Goal: Task Accomplishment & Management: Manage account settings

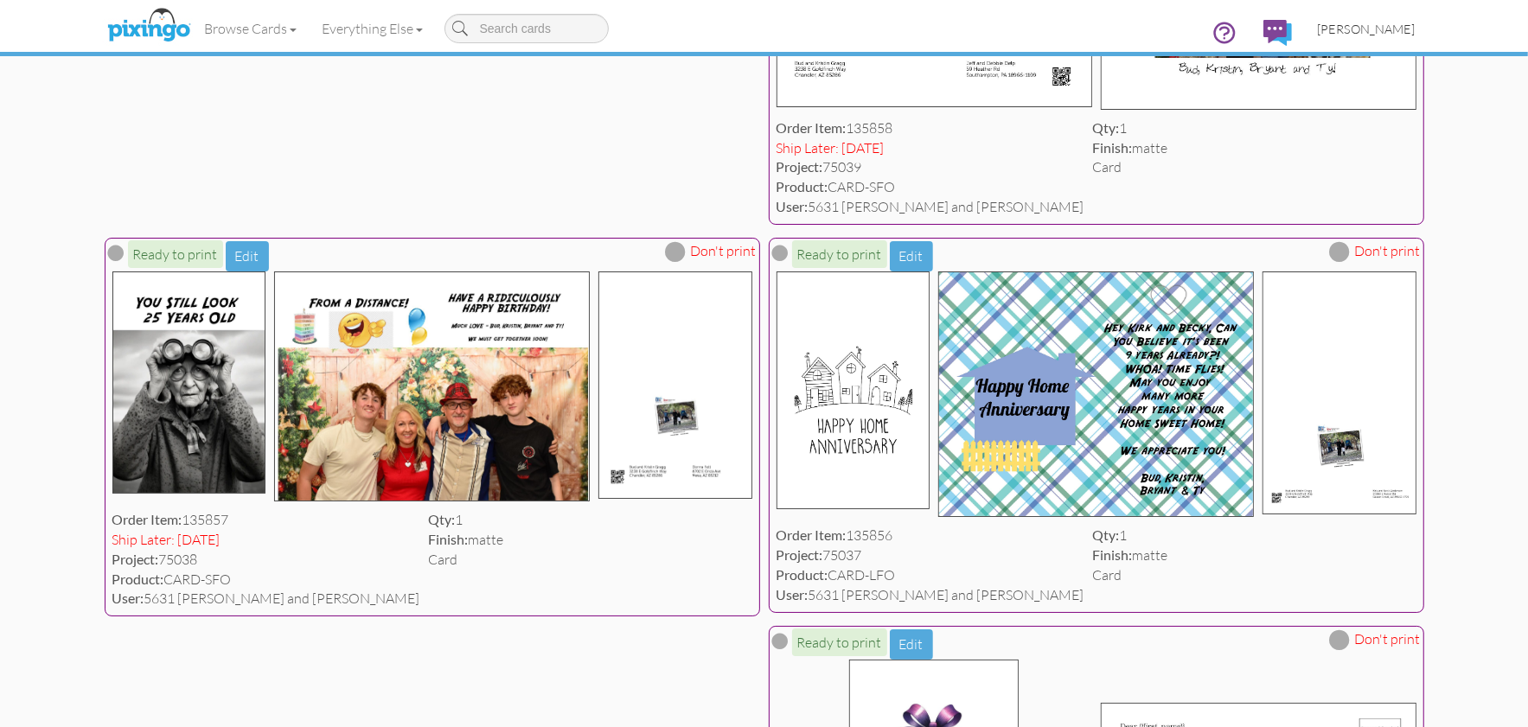
click at [1402, 24] on span "[PERSON_NAME]" at bounding box center [1367, 29] width 98 height 15
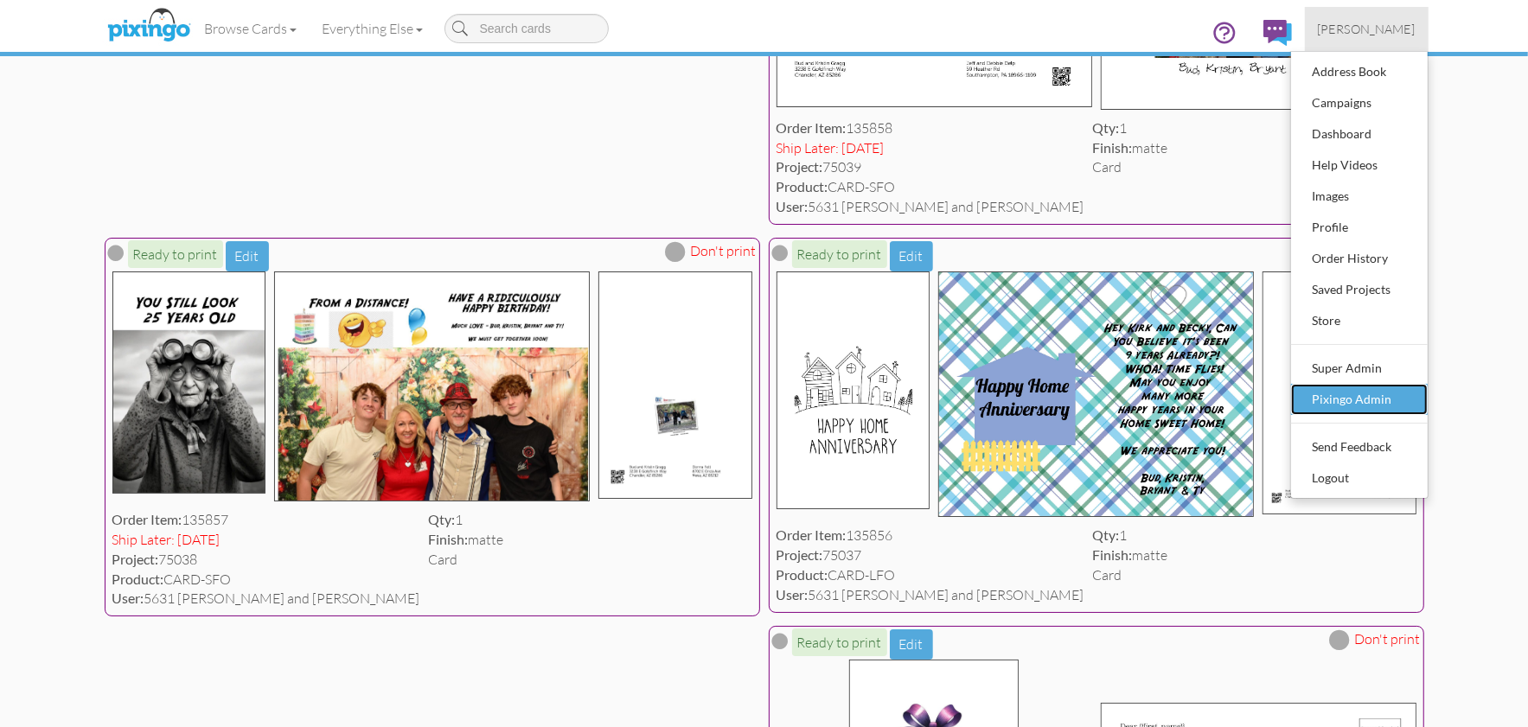
click at [1362, 405] on div "Pixingo Admin" at bounding box center [1359, 399] width 102 height 26
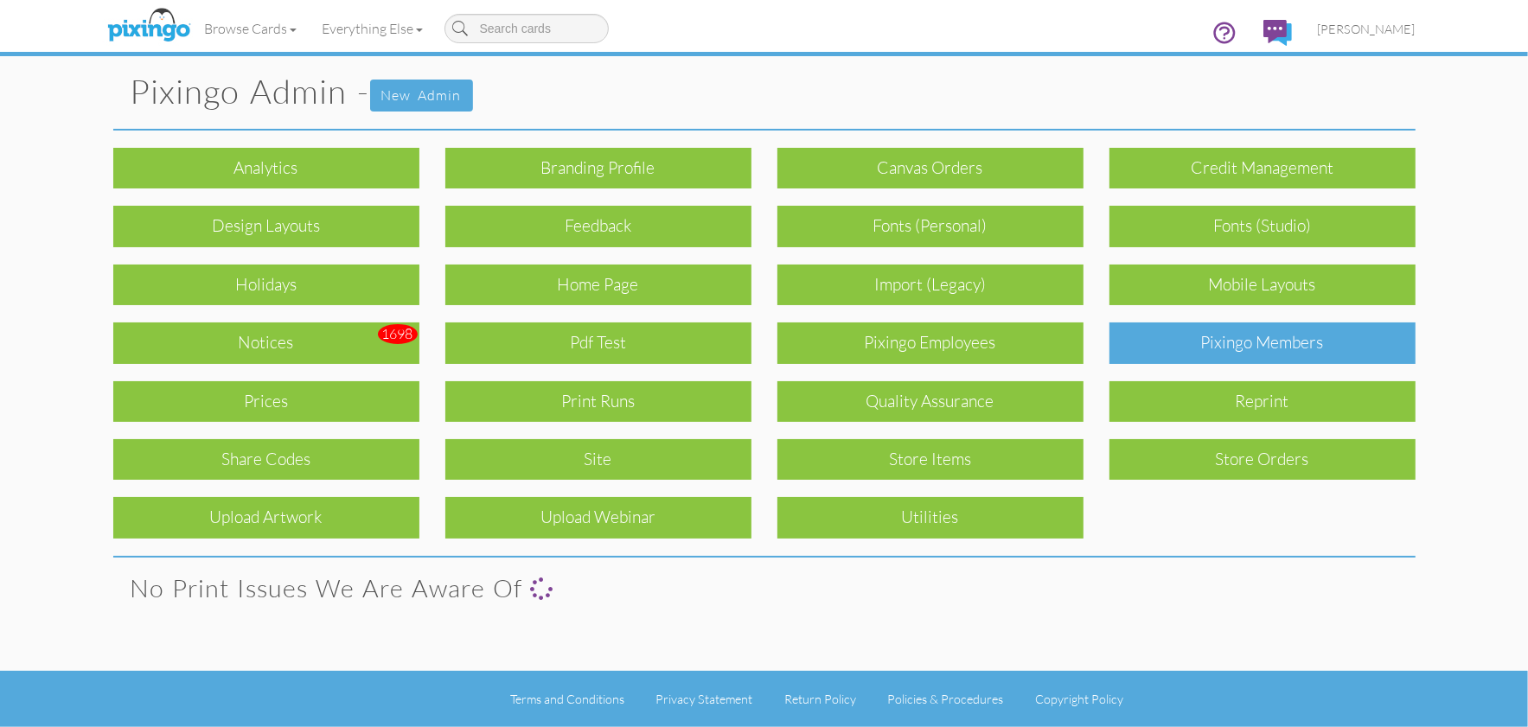
click at [1210, 352] on div "Pixingo Members" at bounding box center [1262, 342] width 306 height 41
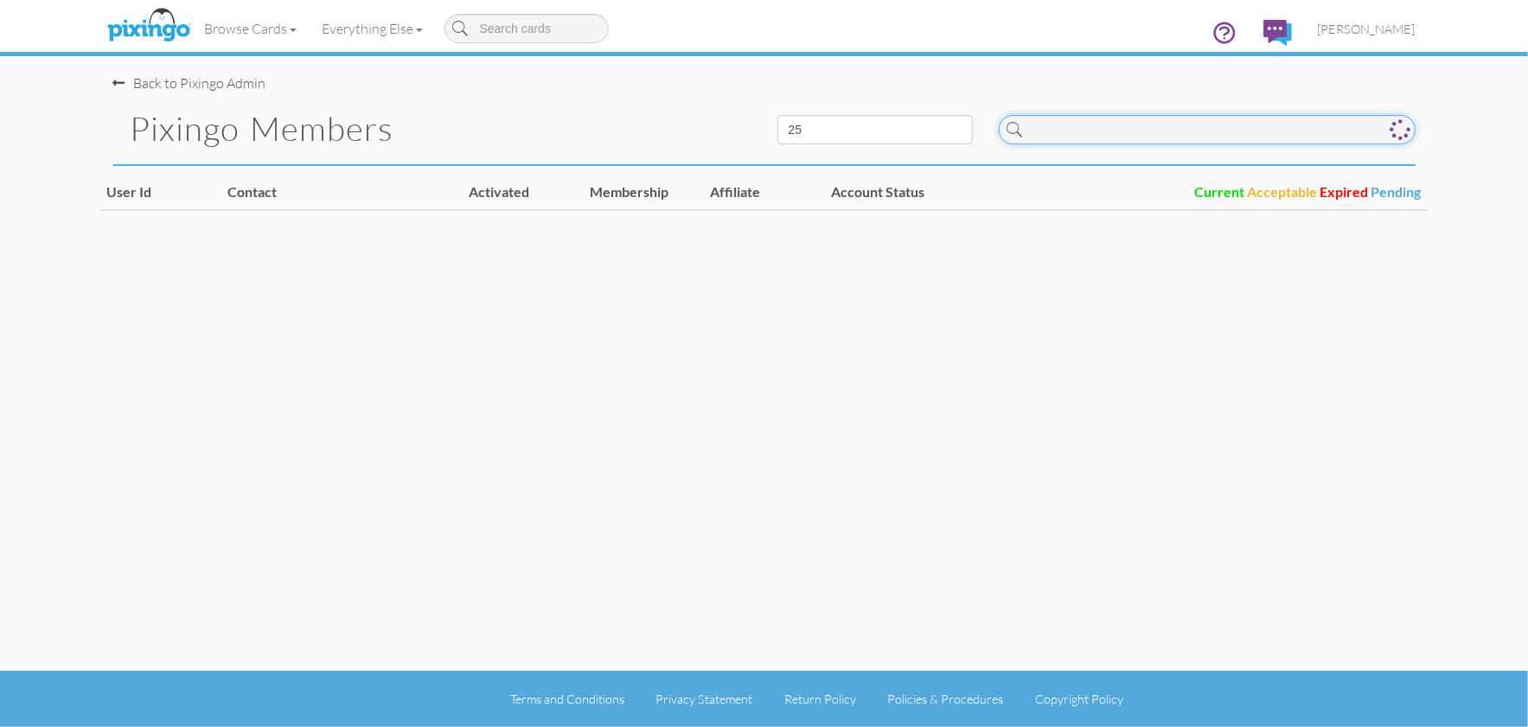
click at [1063, 138] on input at bounding box center [1207, 129] width 417 height 29
click at [135, 22] on img at bounding box center [149, 25] width 92 height 43
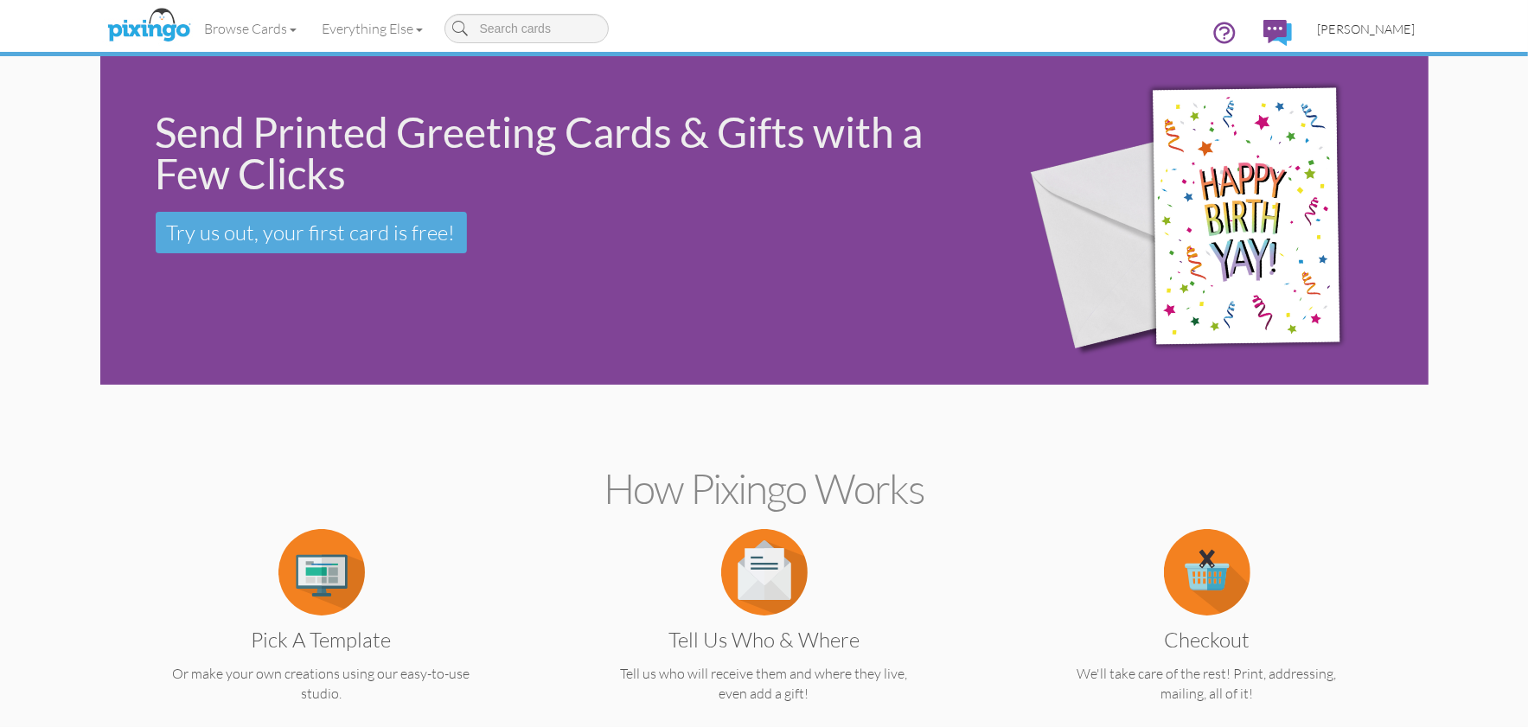
click at [1371, 29] on span "[PERSON_NAME]" at bounding box center [1367, 29] width 98 height 15
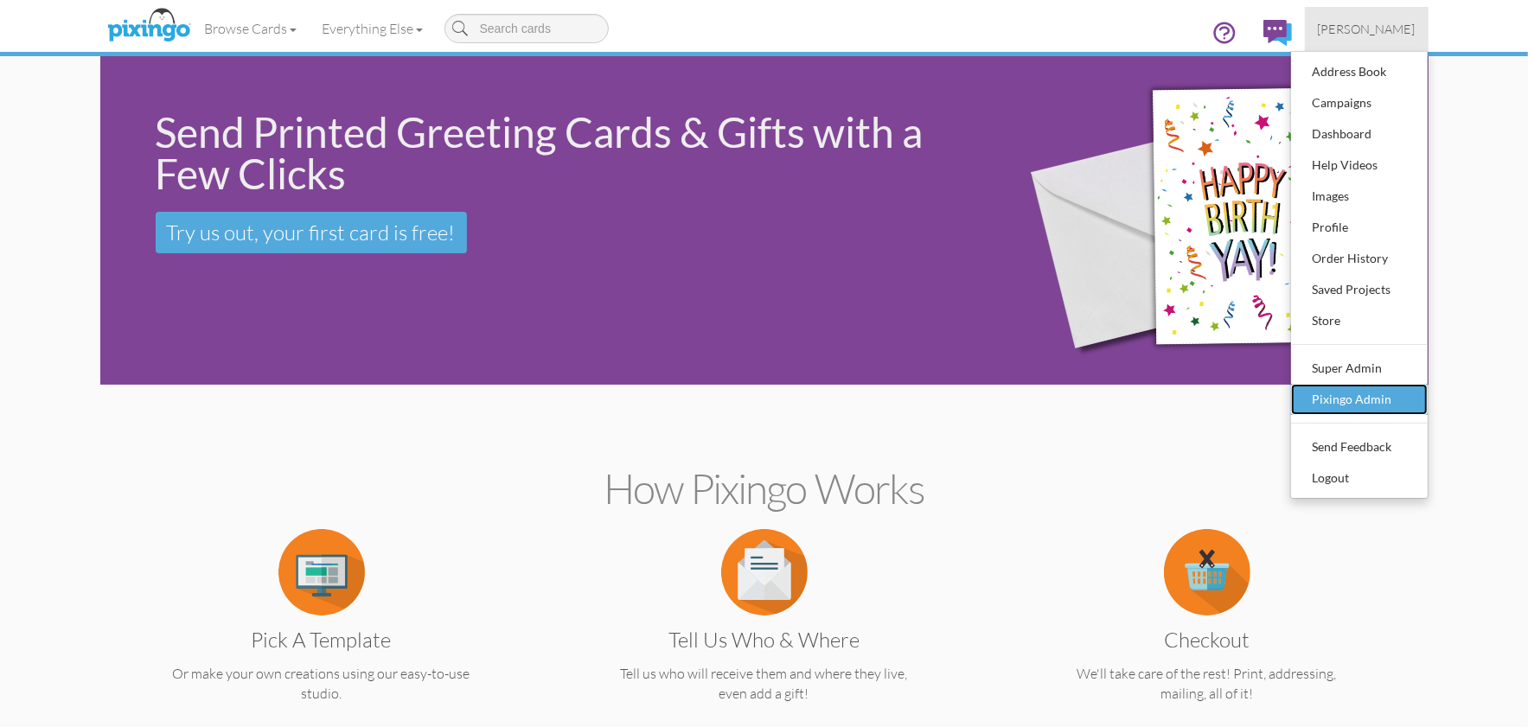
click at [1342, 406] on div "Pixingo Admin" at bounding box center [1359, 399] width 102 height 26
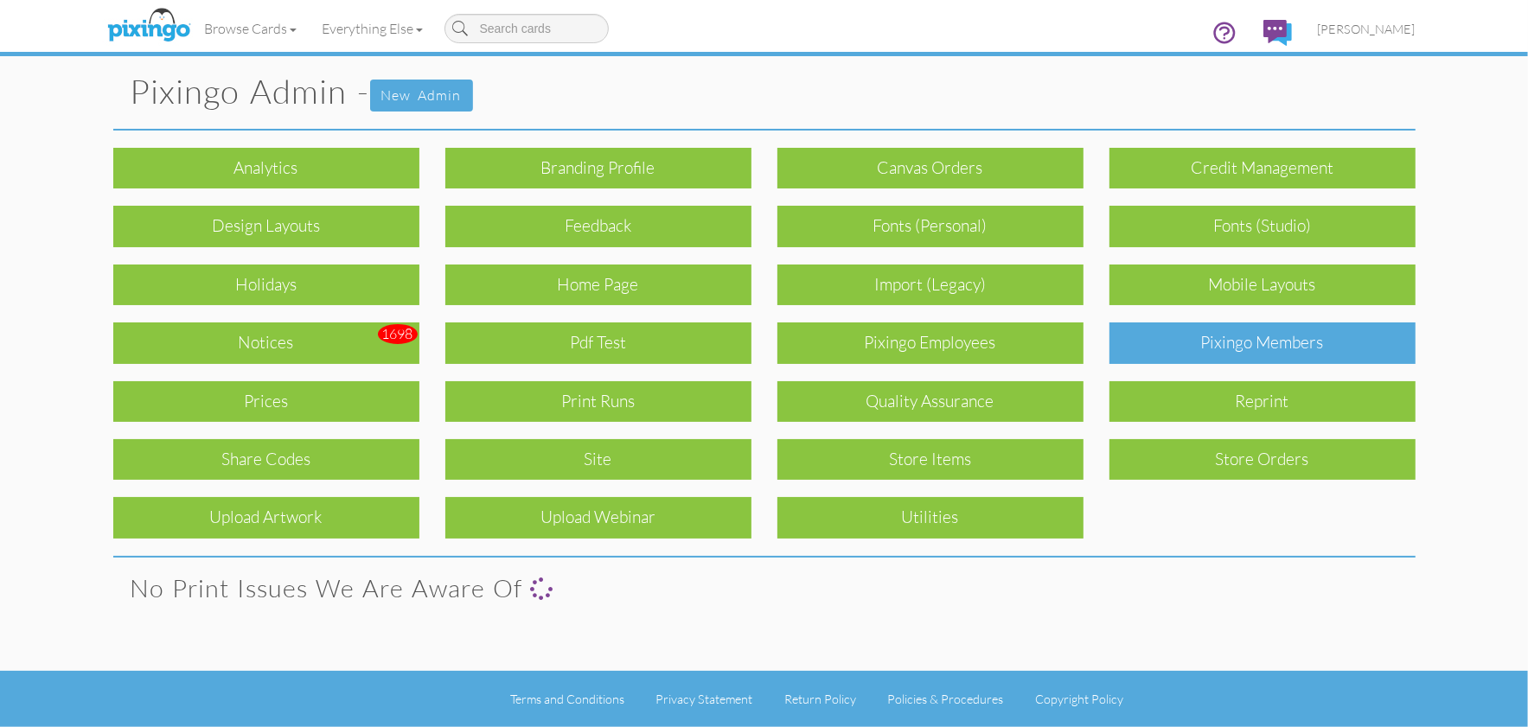
click at [1287, 358] on div "Pixingo Members" at bounding box center [1262, 342] width 306 height 41
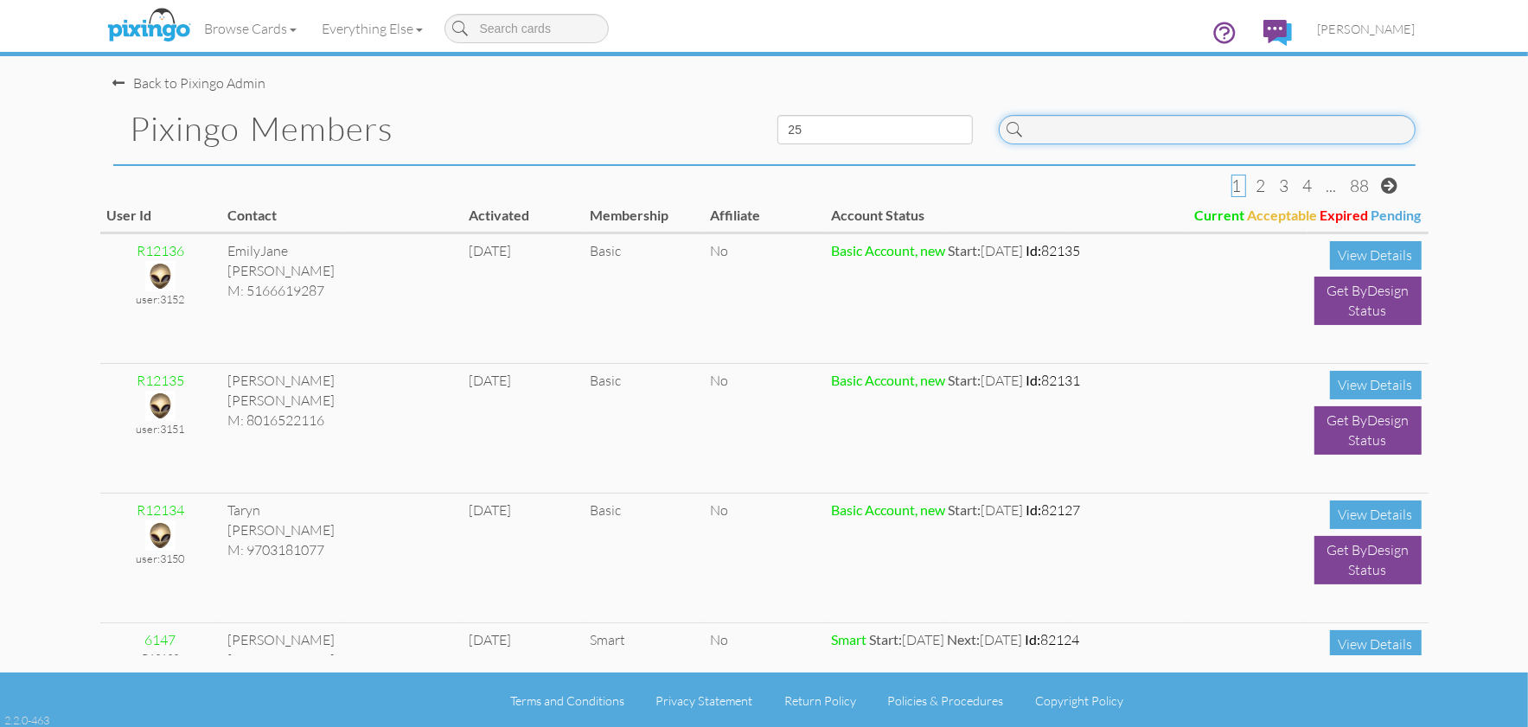
click at [1046, 130] on input at bounding box center [1207, 129] width 417 height 29
paste input "6143"
type input "6143"
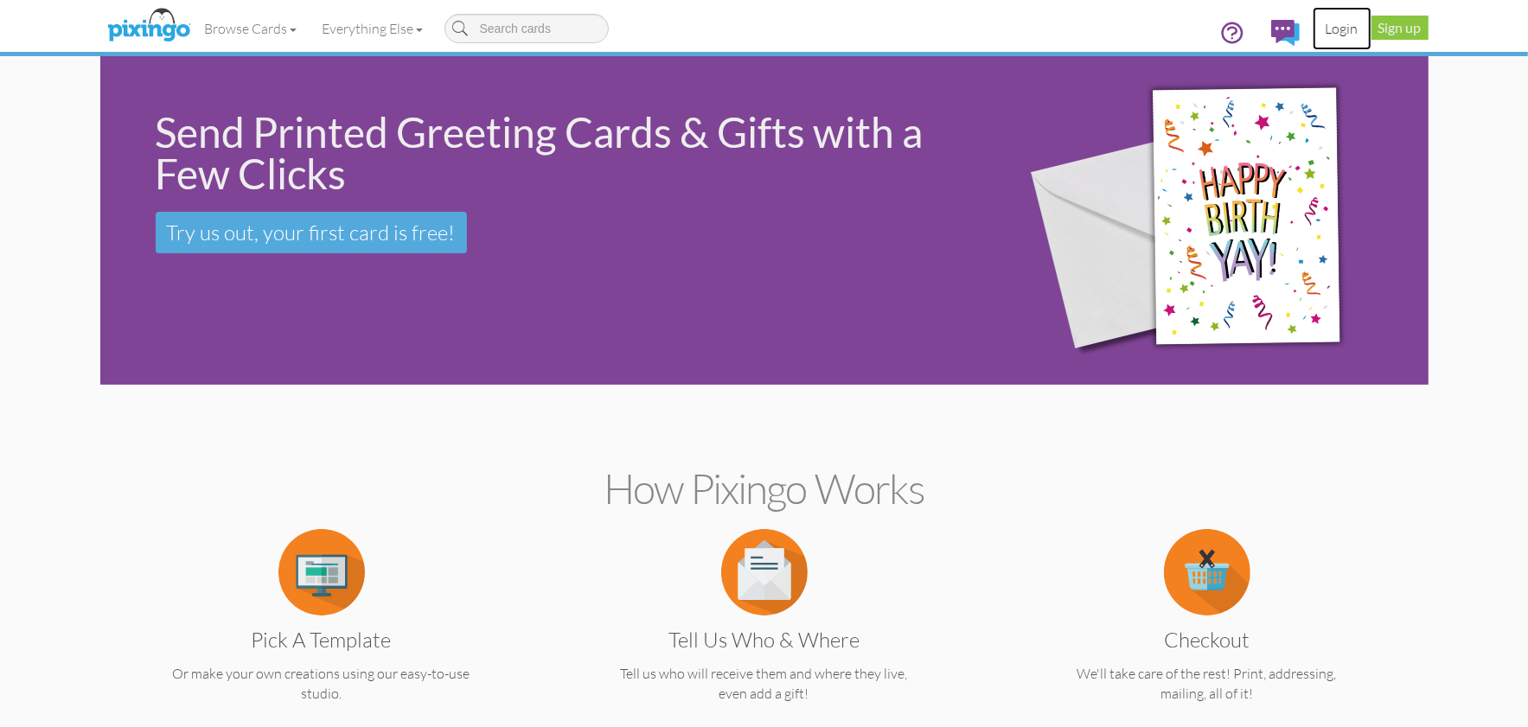
click at [1336, 27] on link "Login" at bounding box center [1341, 28] width 59 height 43
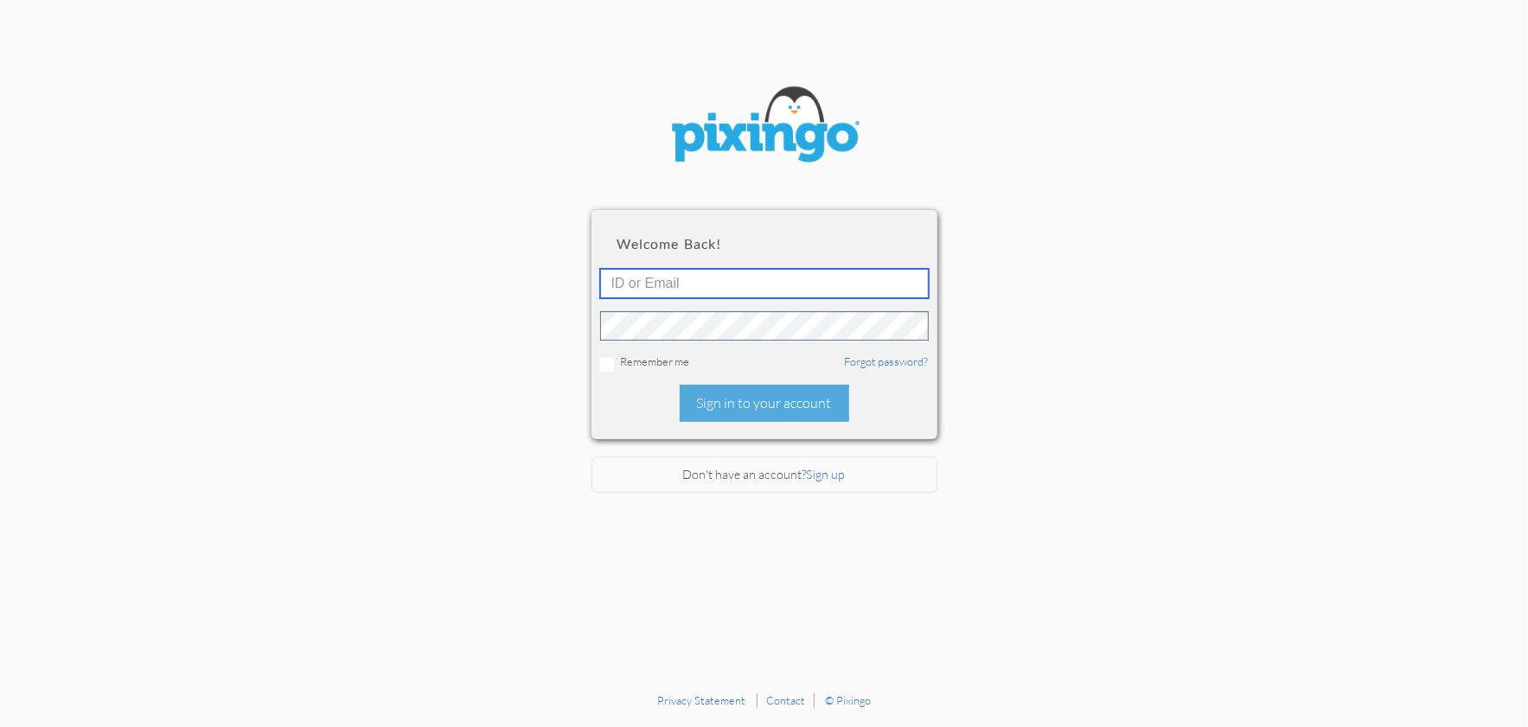
type input "1644"
click at [705, 393] on div "Sign in to your account" at bounding box center [764, 403] width 169 height 37
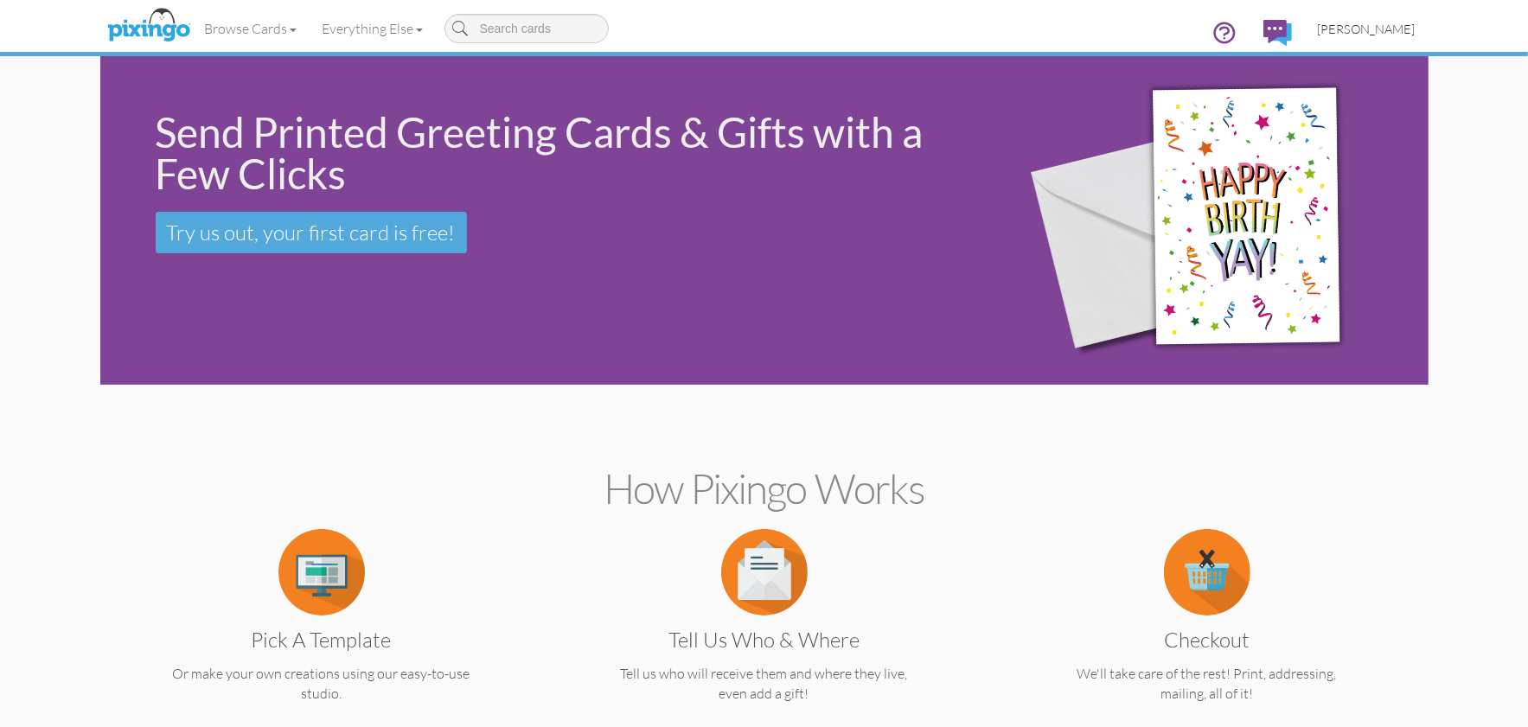
click at [1372, 32] on span "[PERSON_NAME]" at bounding box center [1367, 29] width 98 height 15
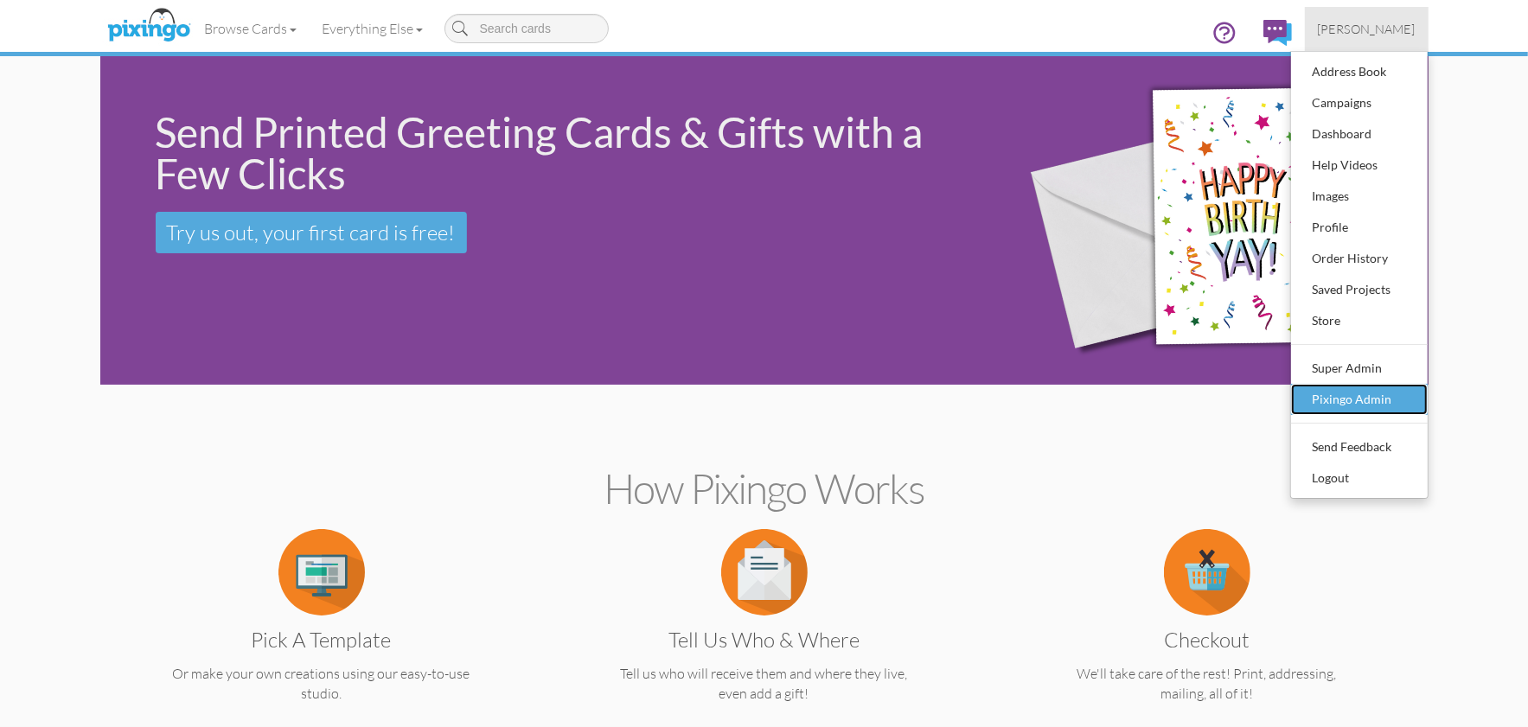
click at [1373, 397] on div "Pixingo Admin" at bounding box center [1359, 399] width 102 height 26
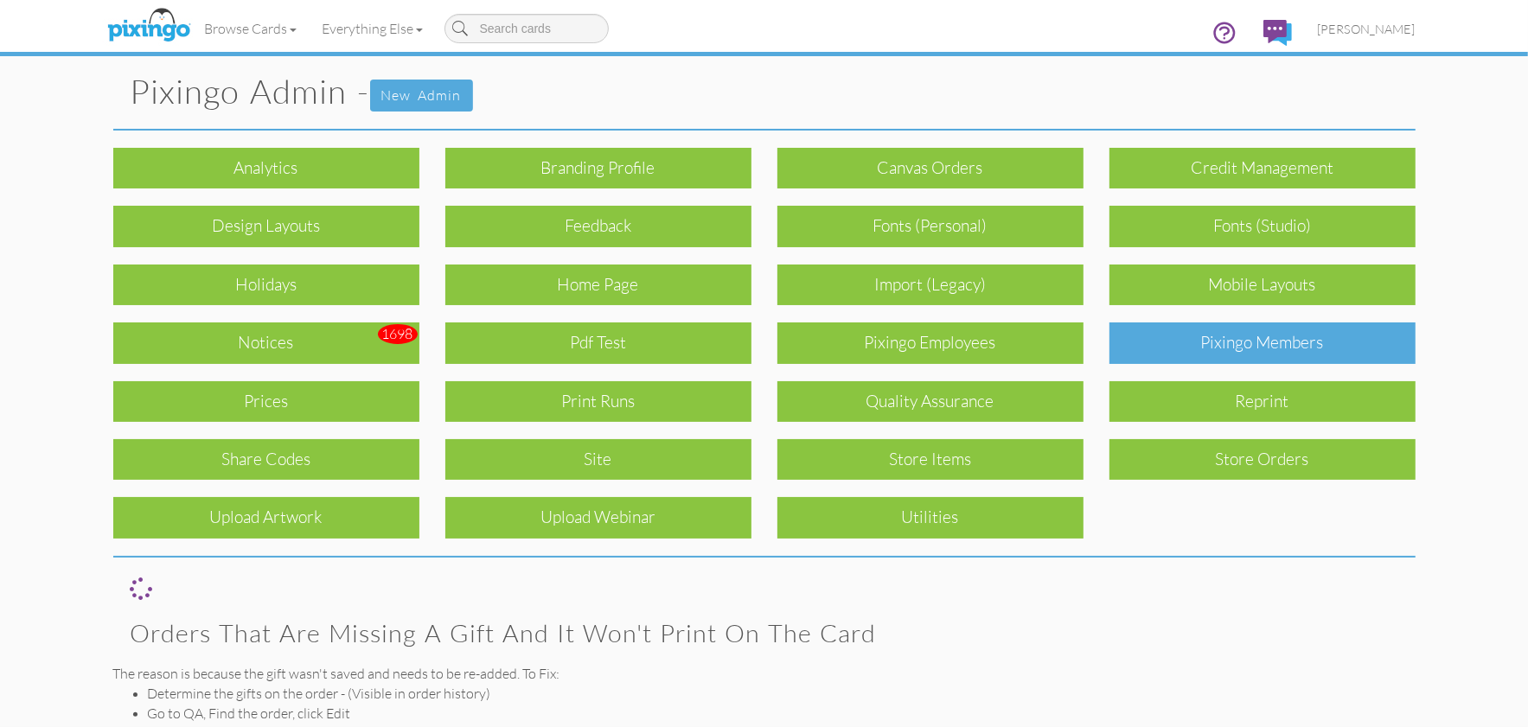
click at [1286, 347] on div "Pixingo Members" at bounding box center [1262, 342] width 306 height 41
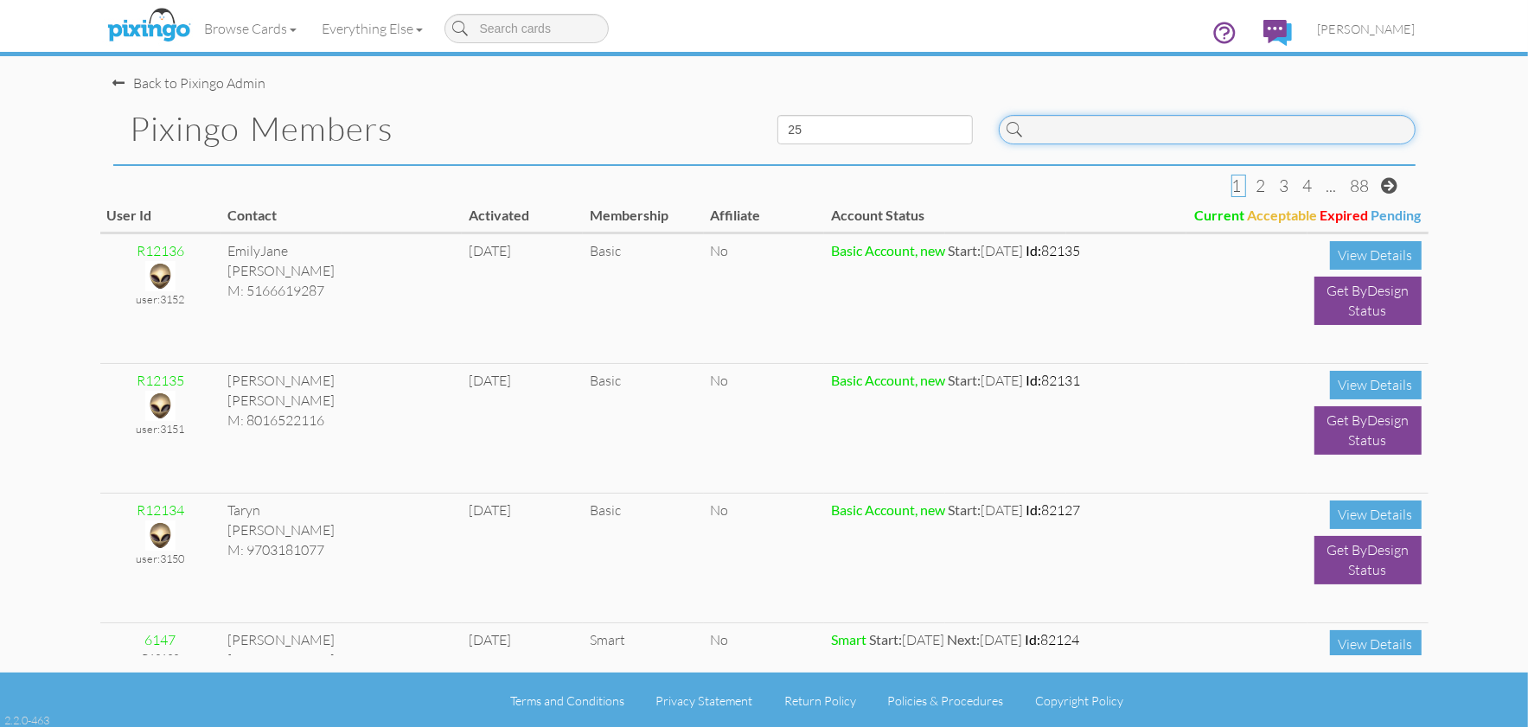
click at [1103, 140] on input at bounding box center [1207, 129] width 417 height 29
paste input "6143"
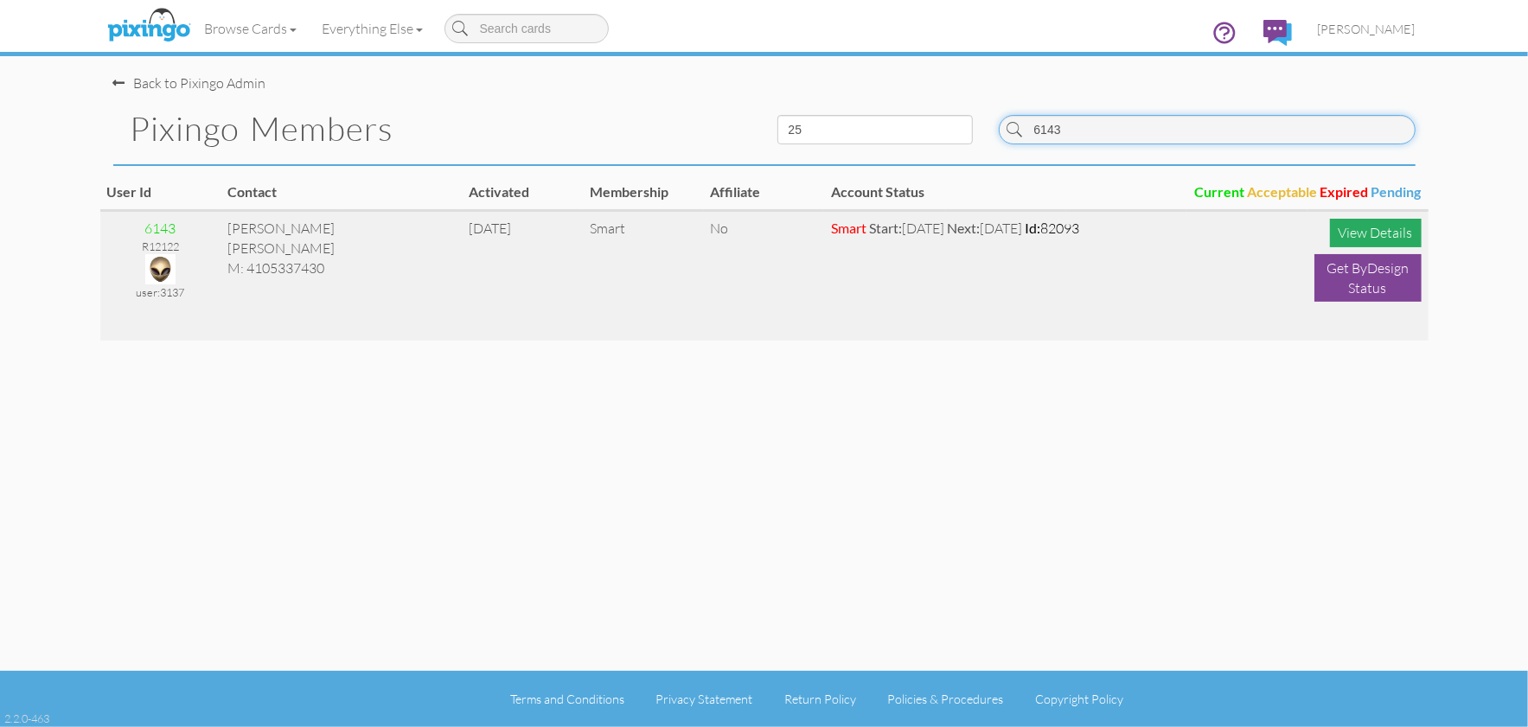
type input "6143"
click at [1387, 230] on div "View Details" at bounding box center [1376, 233] width 92 height 29
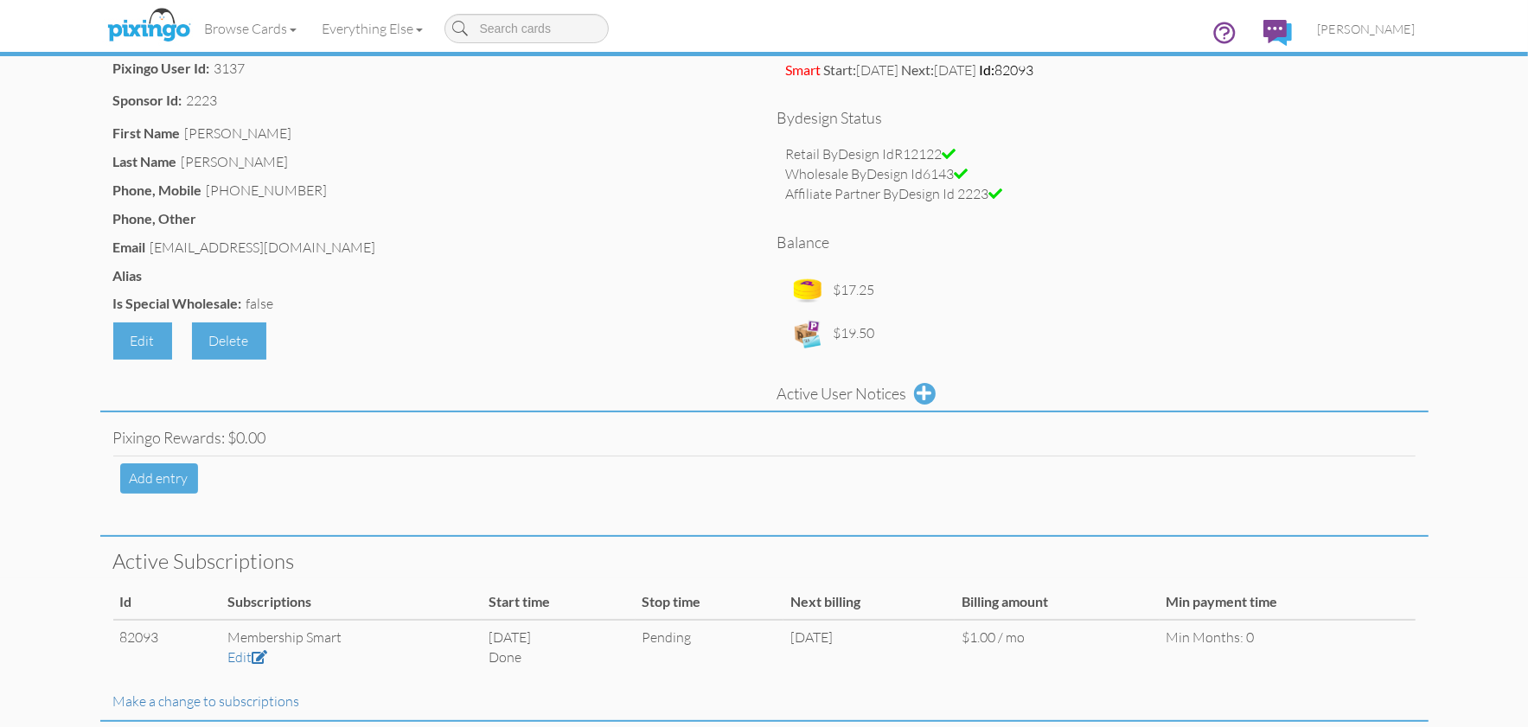
scroll to position [153, 0]
drag, startPoint x: 152, startPoint y: 246, endPoint x: 314, endPoint y: 241, distance: 161.7
click at [361, 241] on div "Becca@creatingmagicvacations.com" at bounding box center [263, 244] width 226 height 20
copy div "Becca@creatingmagicvacations.com"
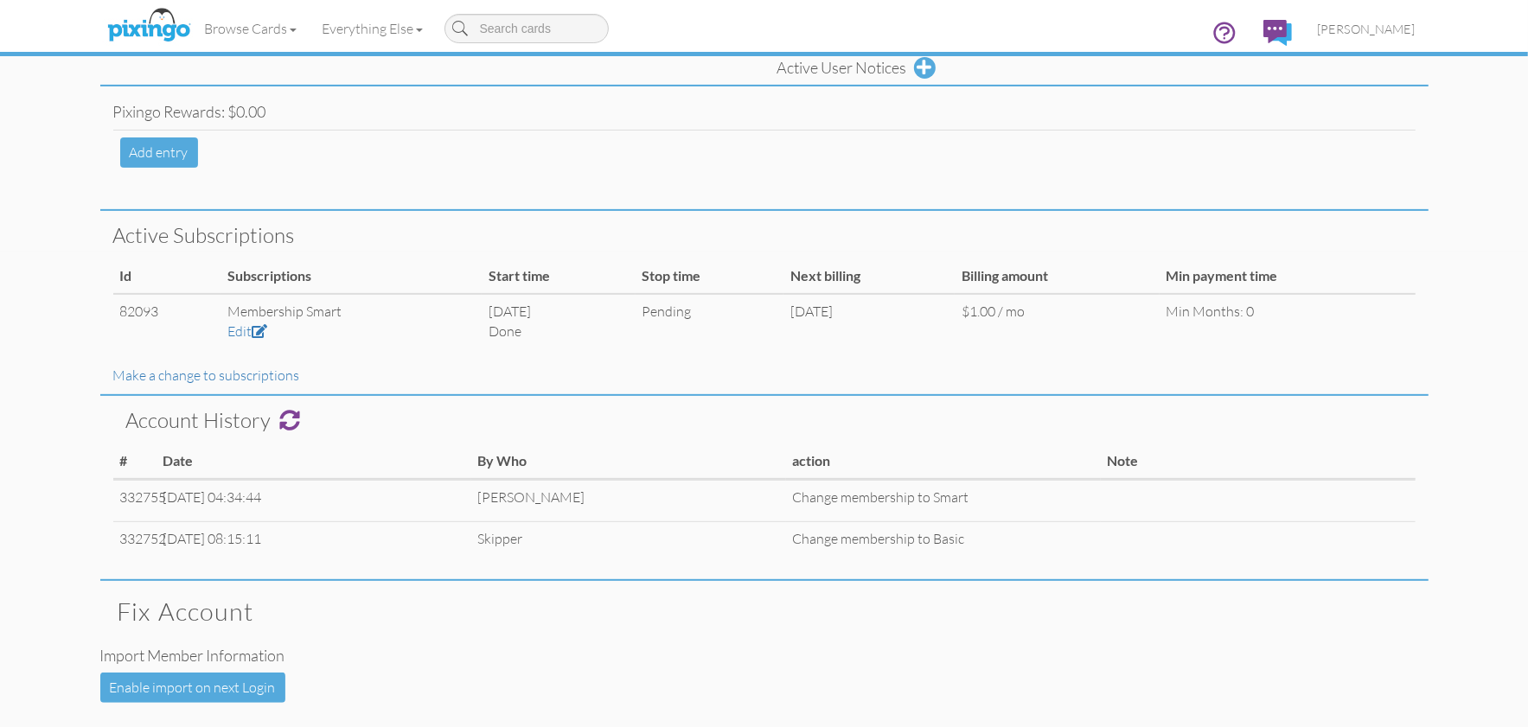
scroll to position [482, 0]
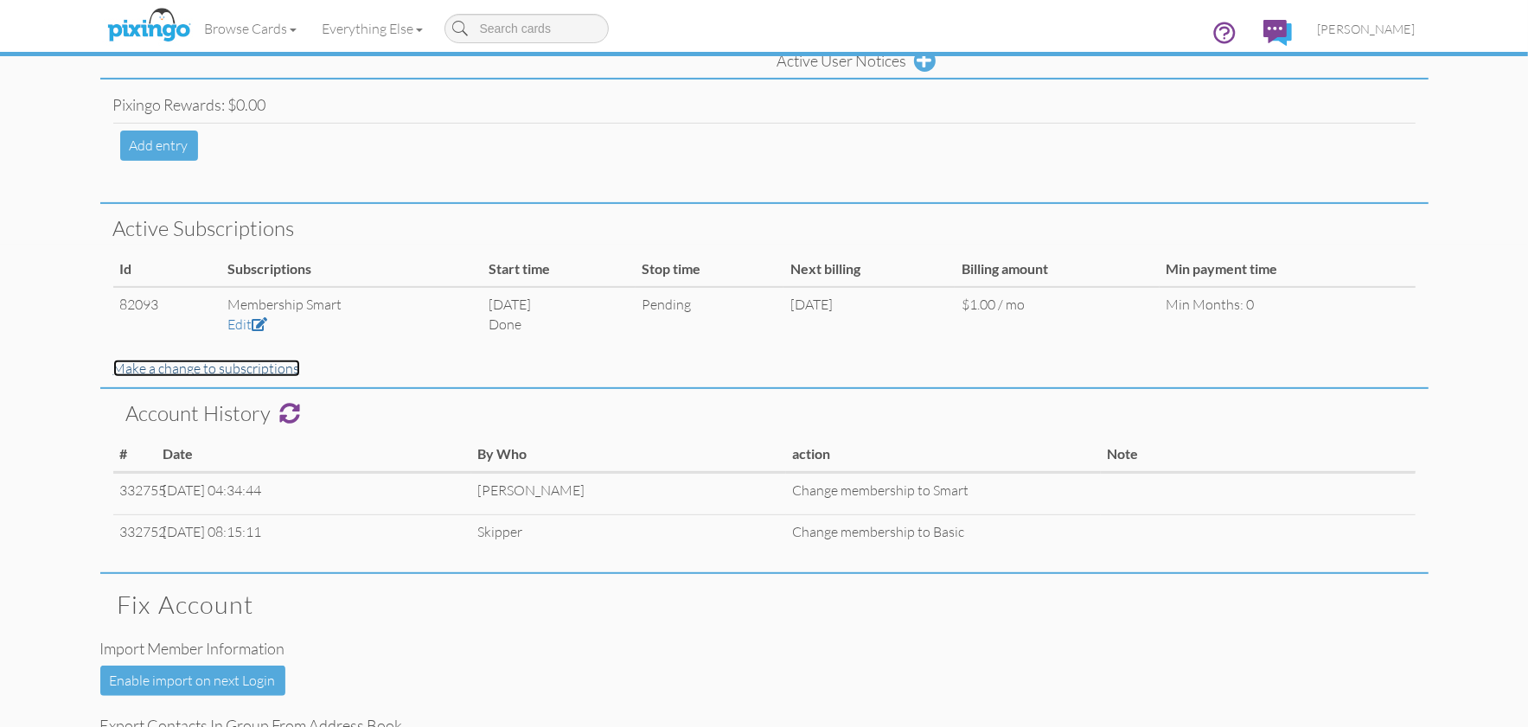
click at [246, 366] on link "Make a change to subscriptions" at bounding box center [206, 368] width 187 height 17
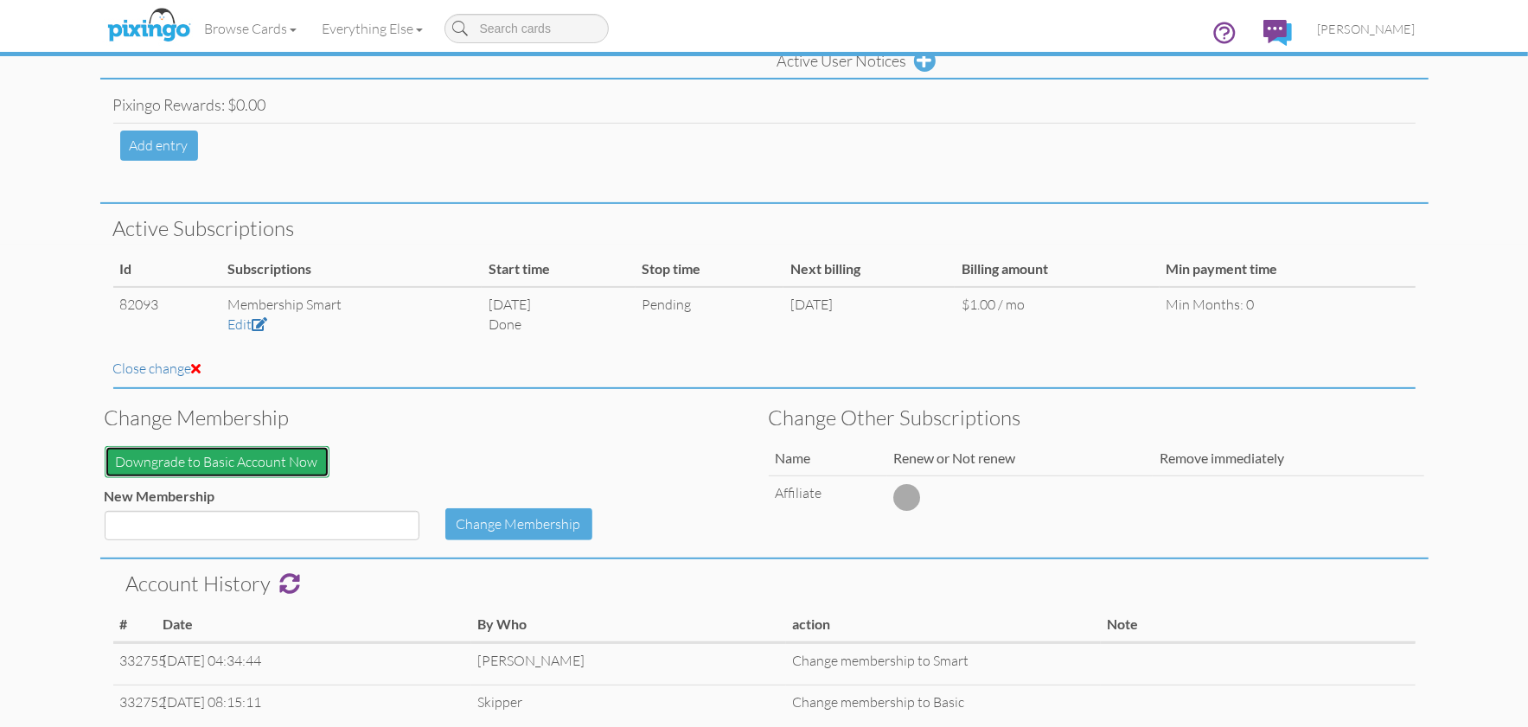
click at [297, 463] on button "Downgrade to Basic Account Now" at bounding box center [217, 462] width 225 height 32
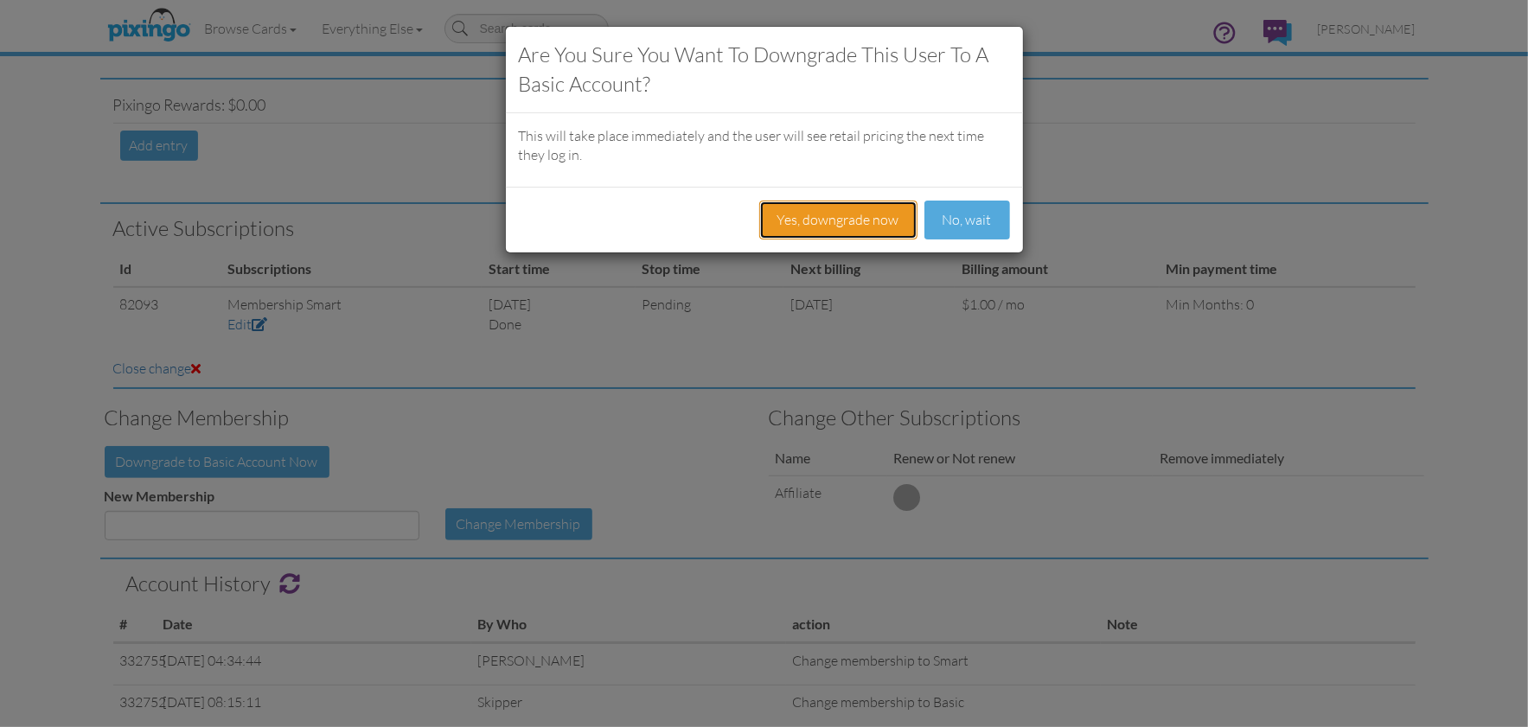
click at [833, 221] on button "Yes, downgrade now" at bounding box center [838, 220] width 158 height 39
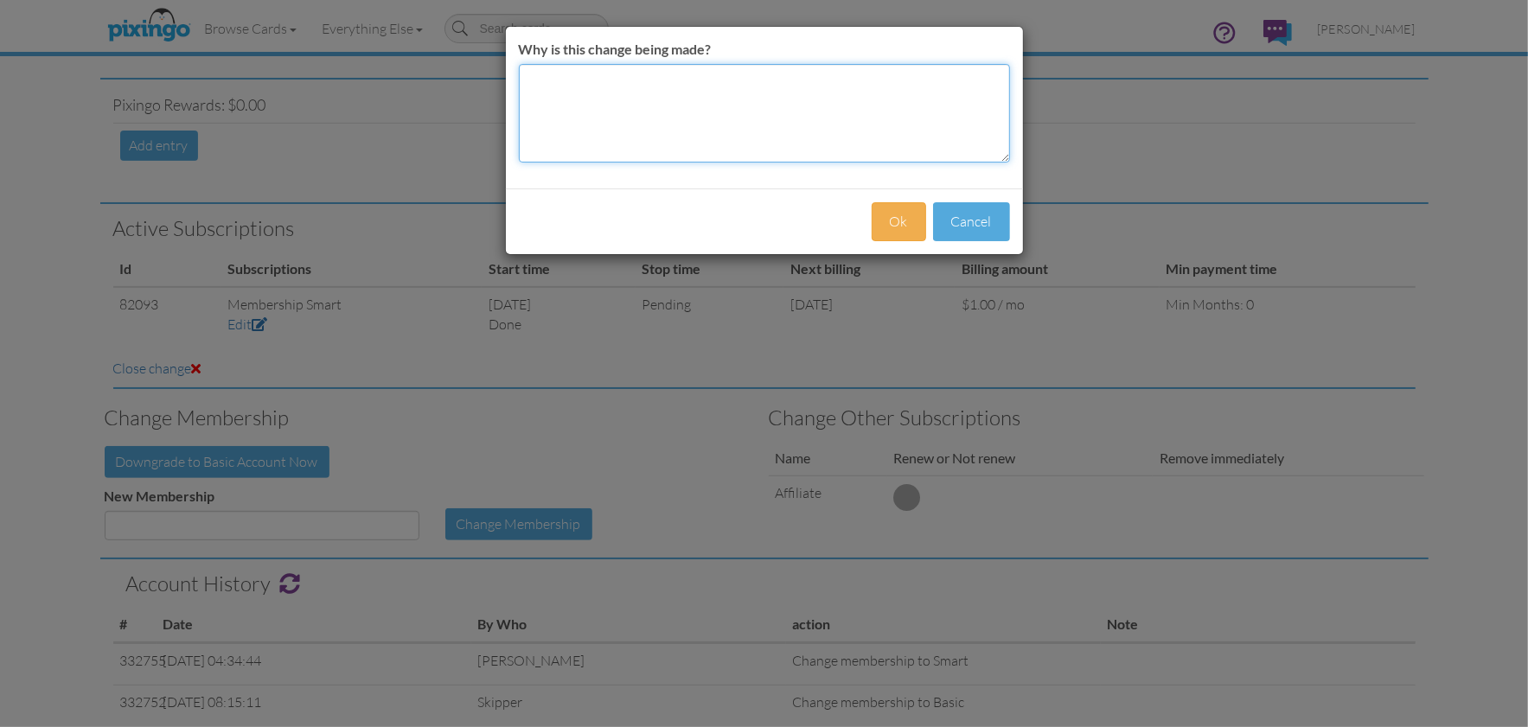
click at [669, 97] on textarea "Why is this change being made?" at bounding box center [764, 113] width 491 height 99
type textarea "CC won't clear"
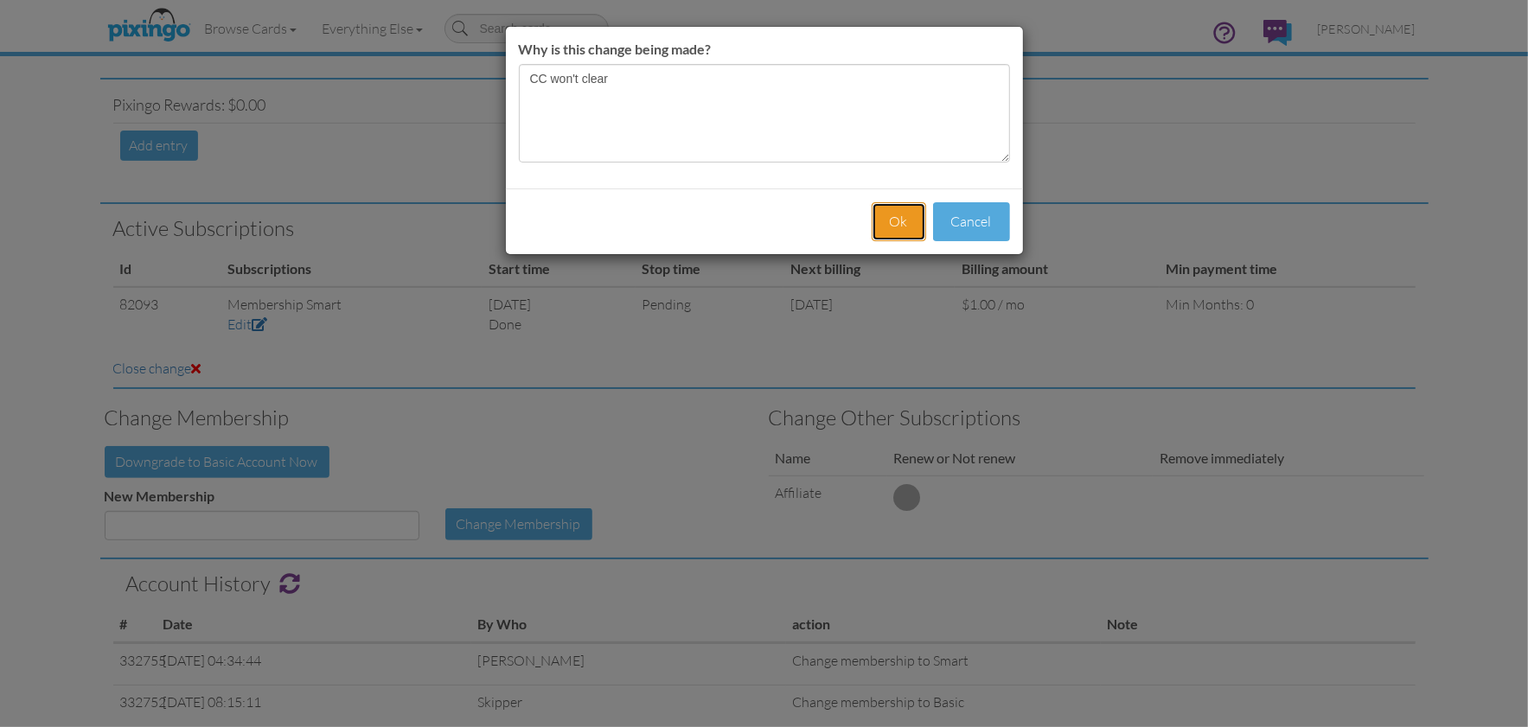
click at [882, 206] on button "Ok" at bounding box center [898, 221] width 54 height 39
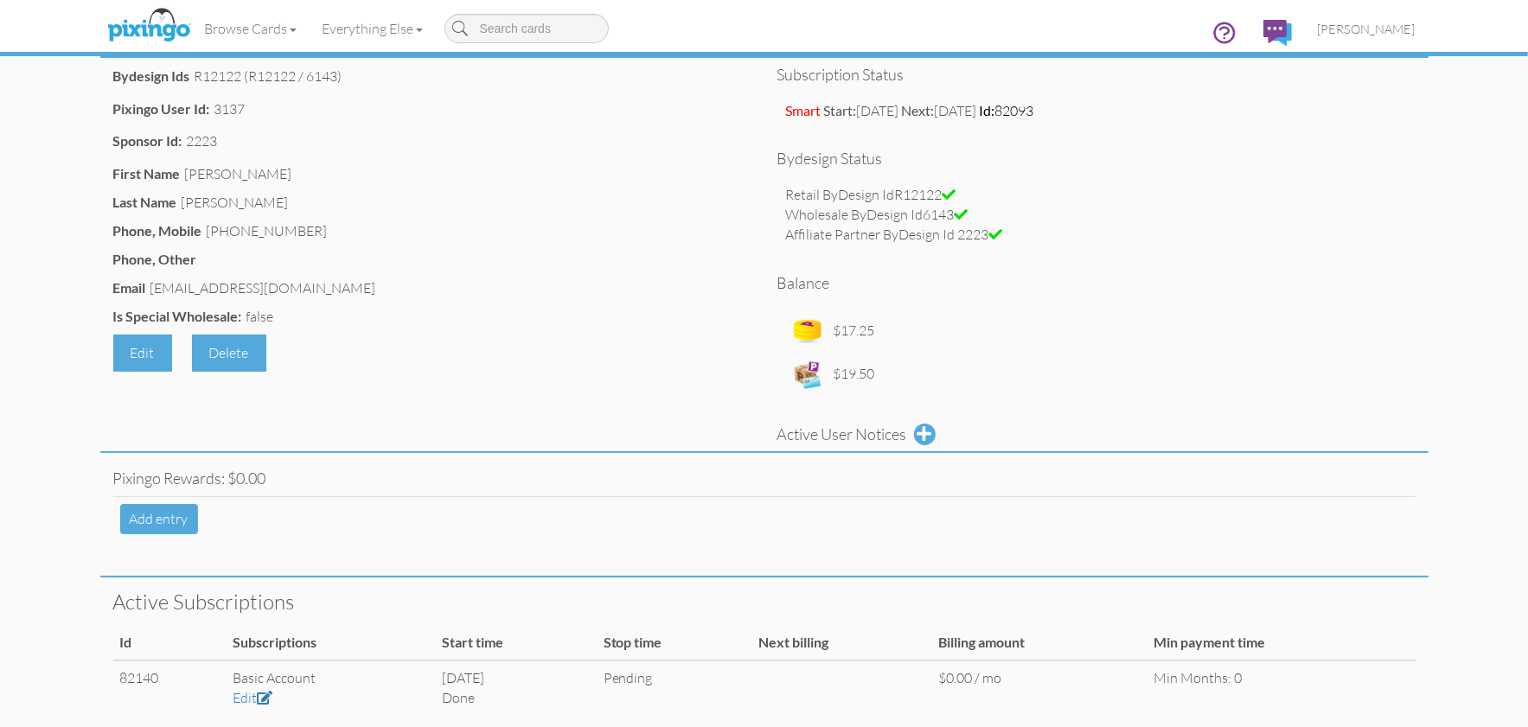
scroll to position [0, 0]
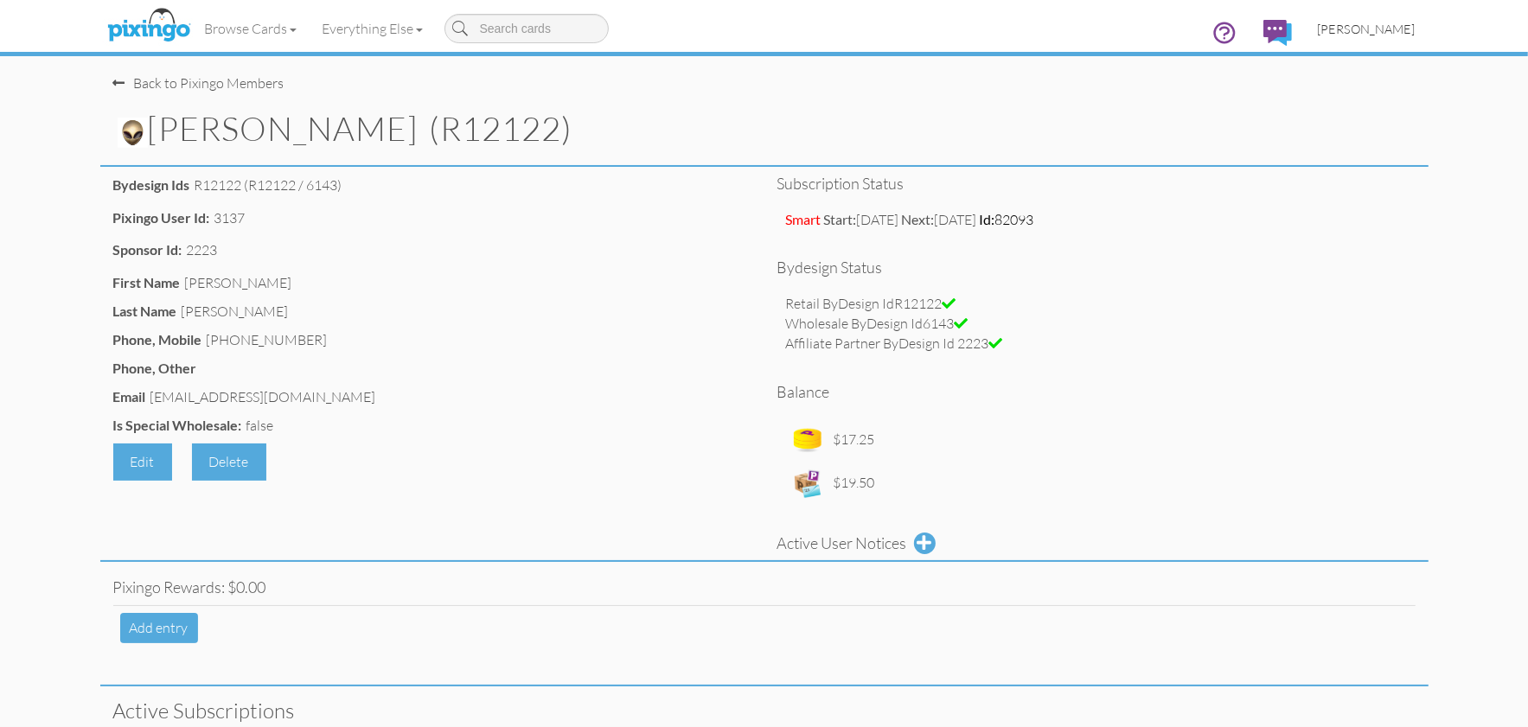
click at [1372, 35] on span "[PERSON_NAME]" at bounding box center [1367, 29] width 98 height 15
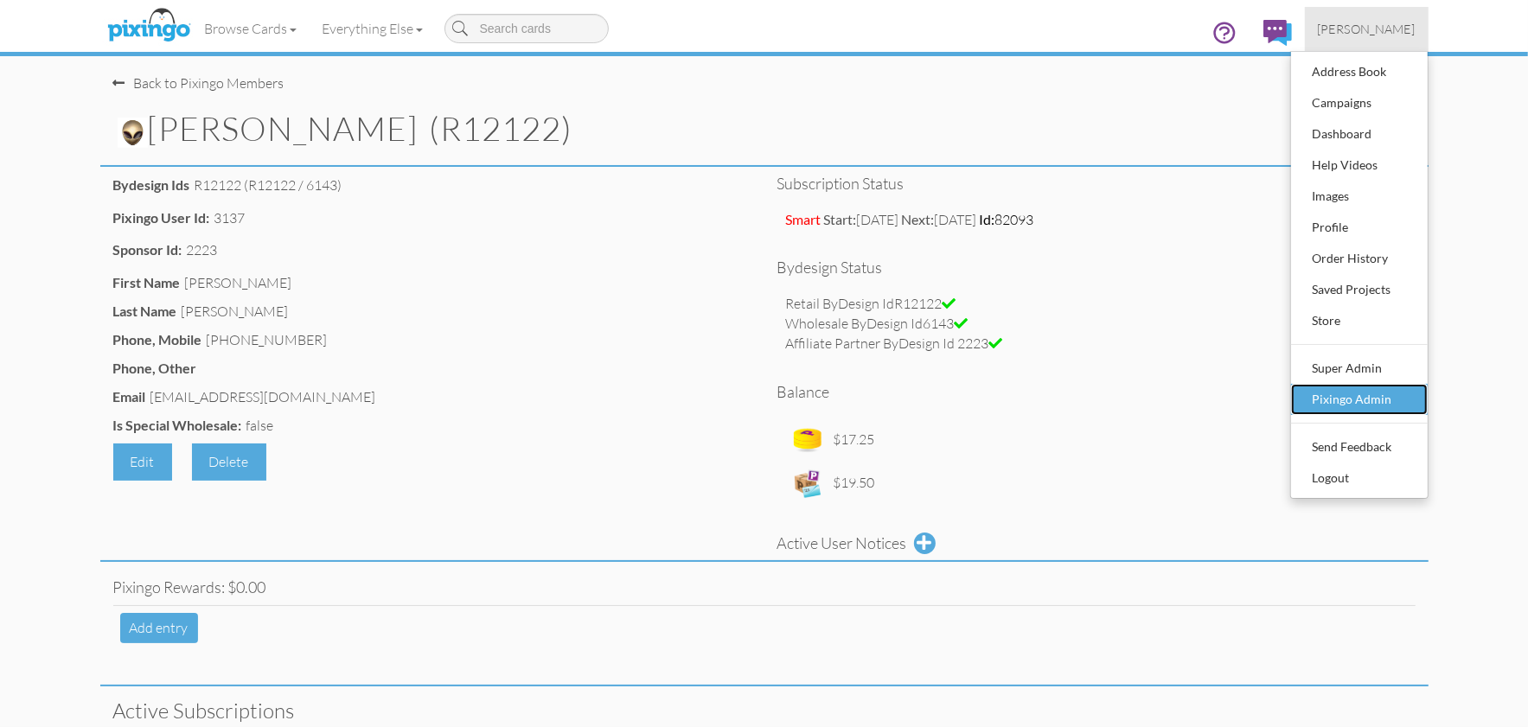
click at [1353, 399] on div "Pixingo Admin" at bounding box center [1359, 399] width 102 height 26
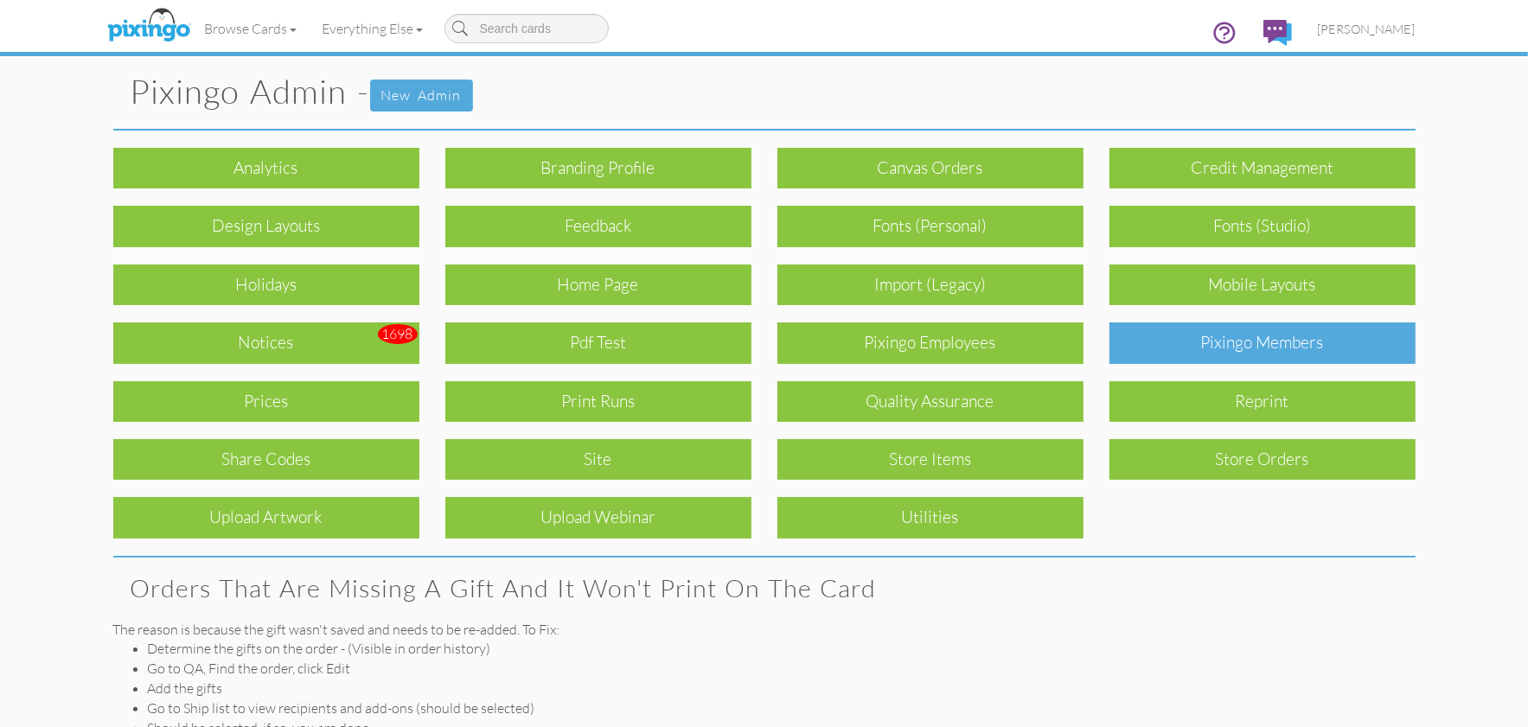
click at [1271, 350] on div "Pixingo Members" at bounding box center [1262, 342] width 306 height 41
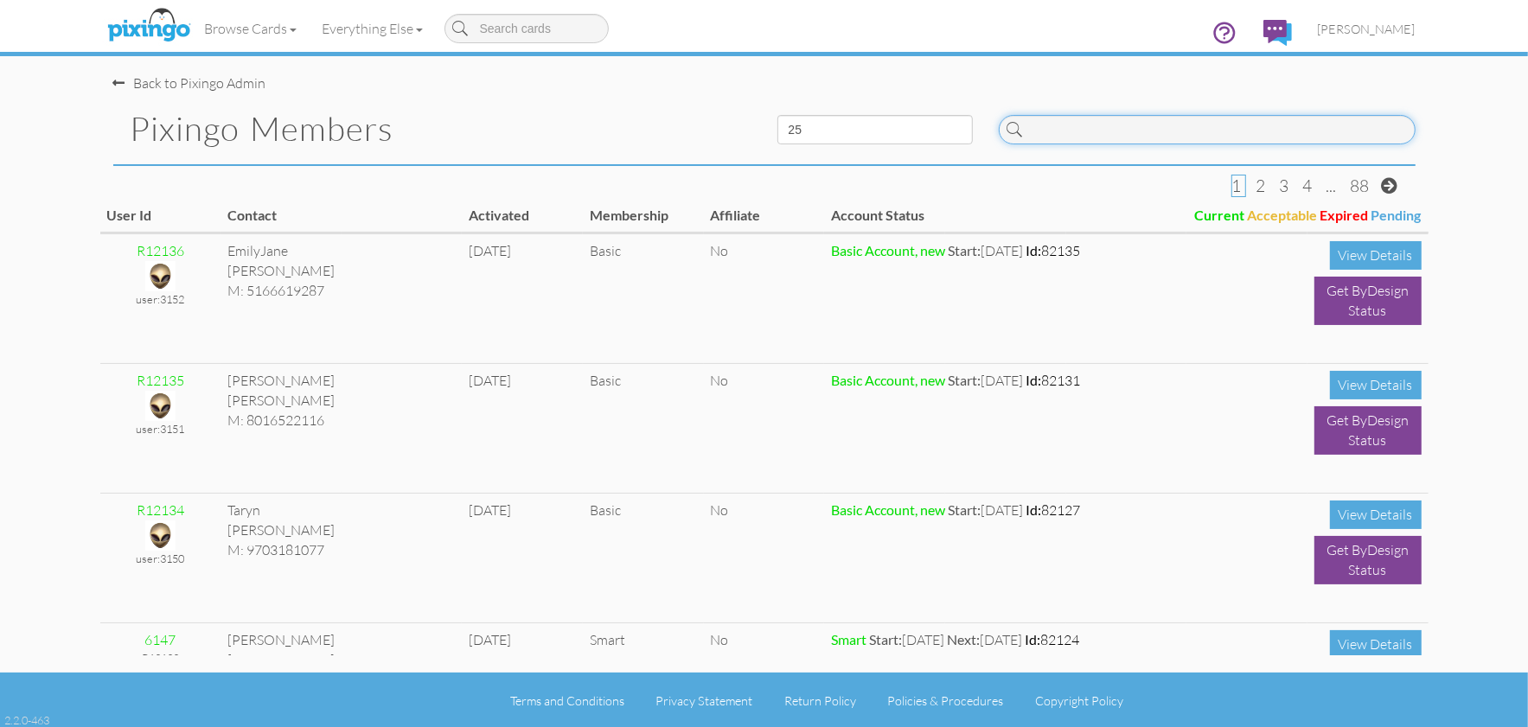
click at [1122, 139] on input at bounding box center [1207, 129] width 417 height 29
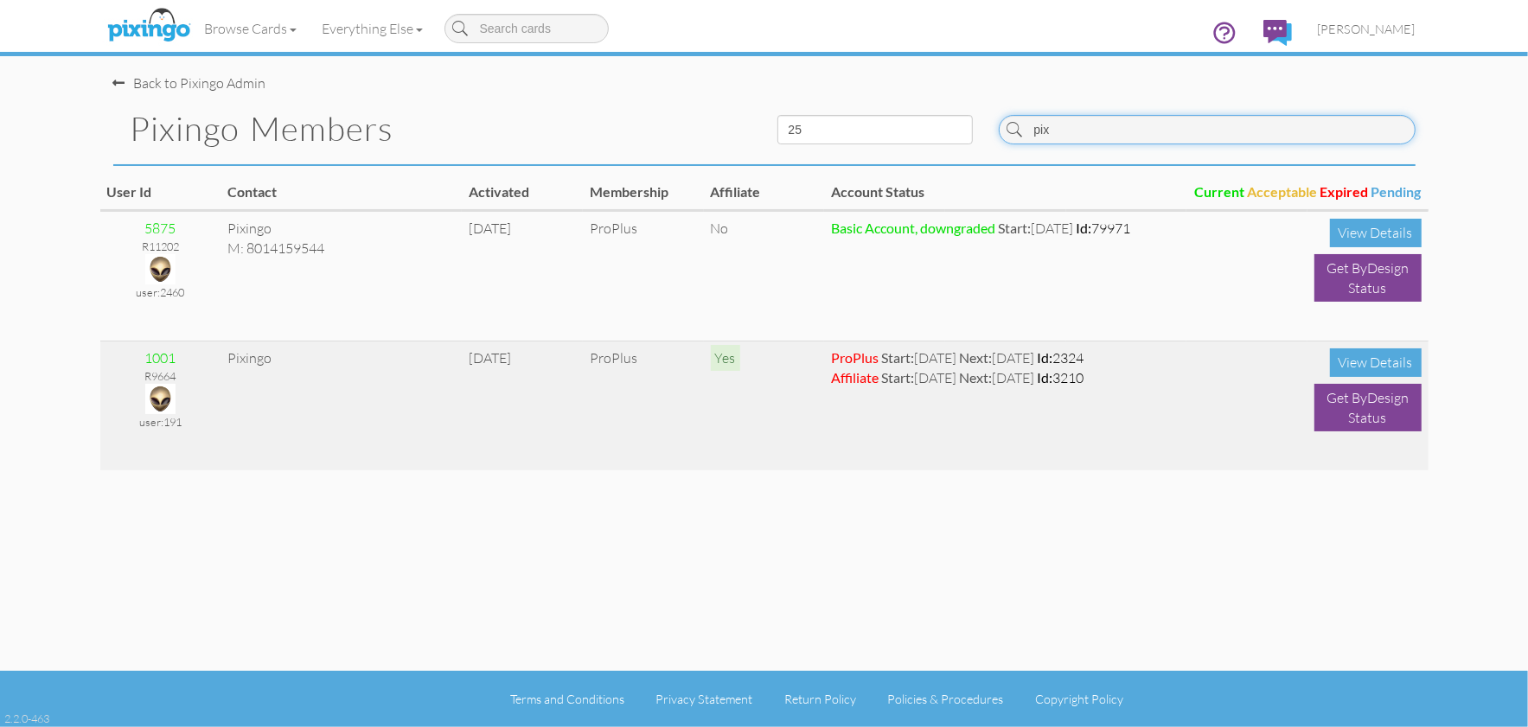
type input "pix"
click at [158, 387] on img at bounding box center [160, 399] width 30 height 30
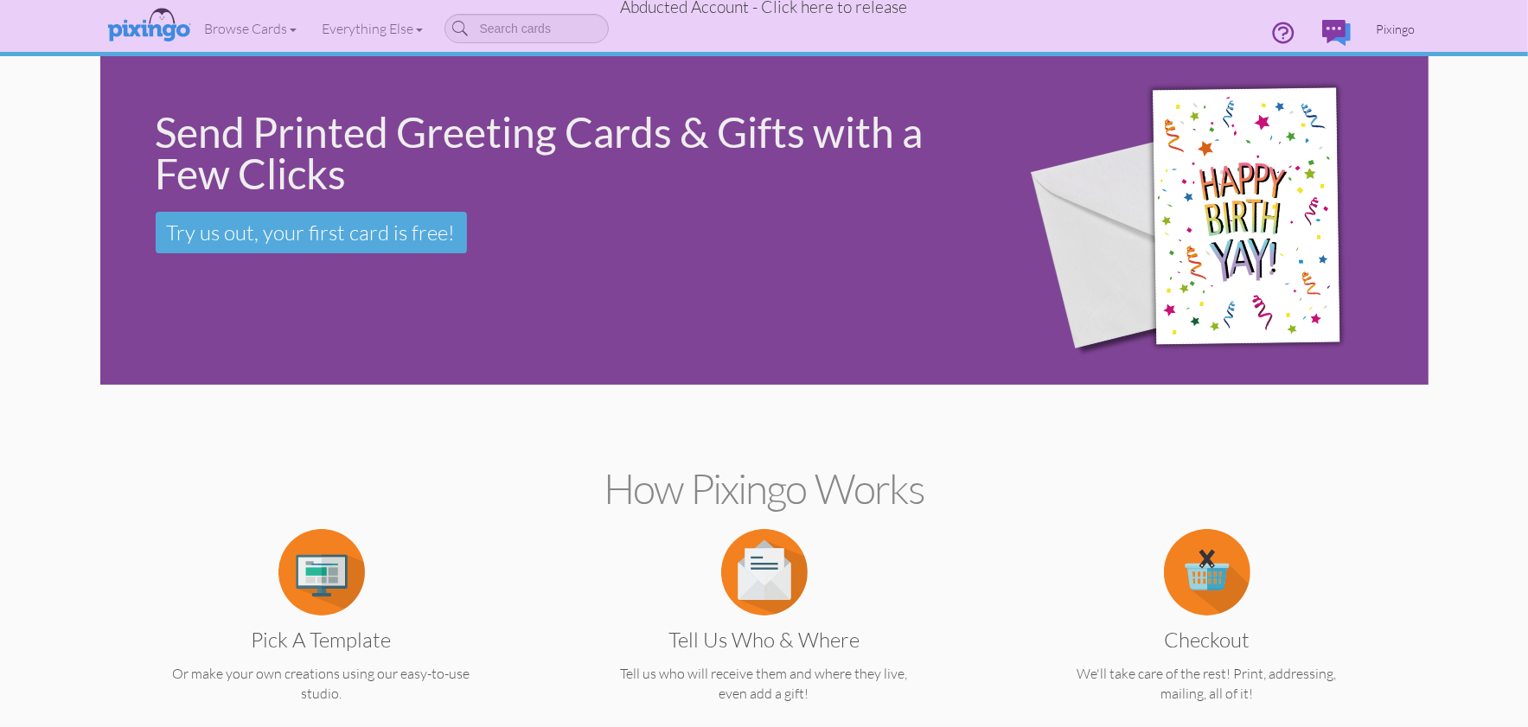
click at [1408, 26] on span "Pixingo" at bounding box center [1395, 29] width 39 height 15
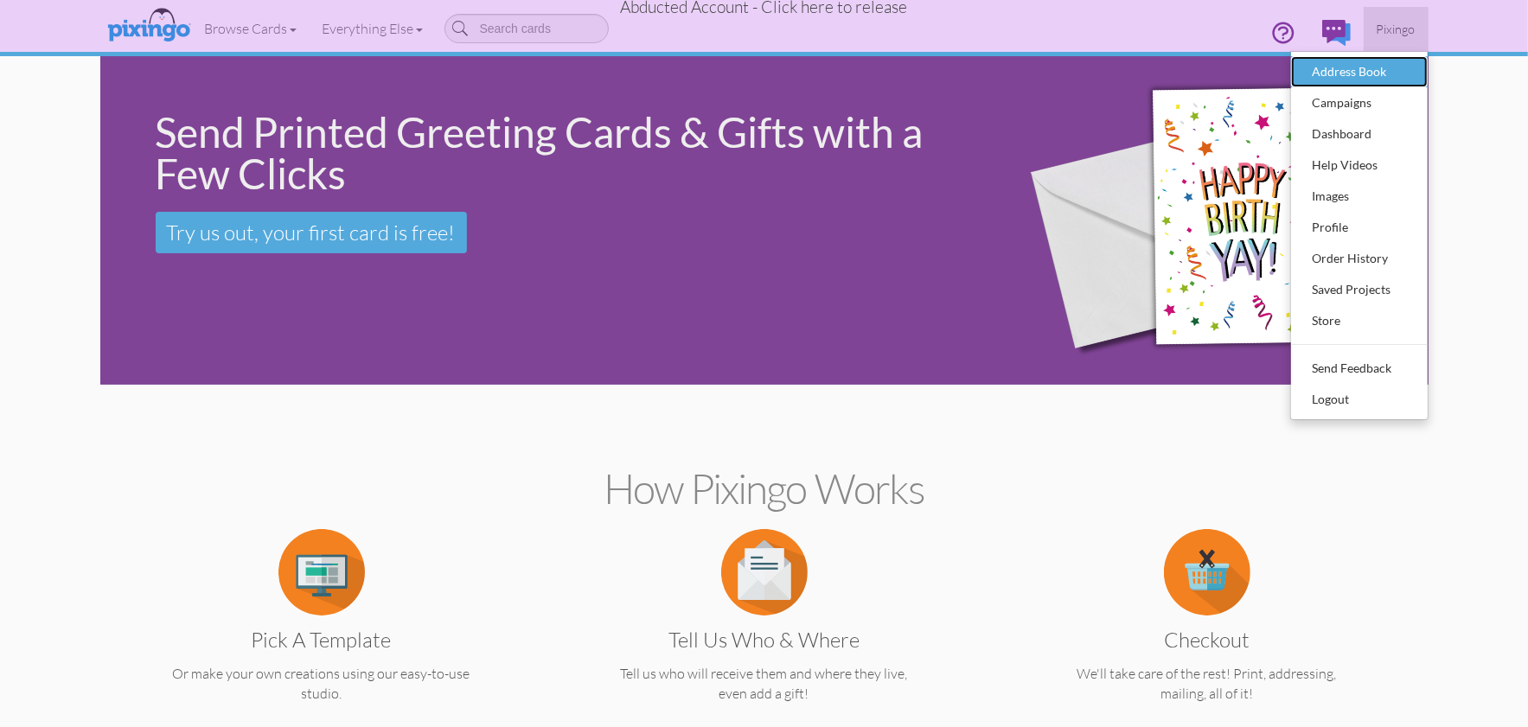
click at [1358, 65] on div "Address Book" at bounding box center [1359, 72] width 102 height 26
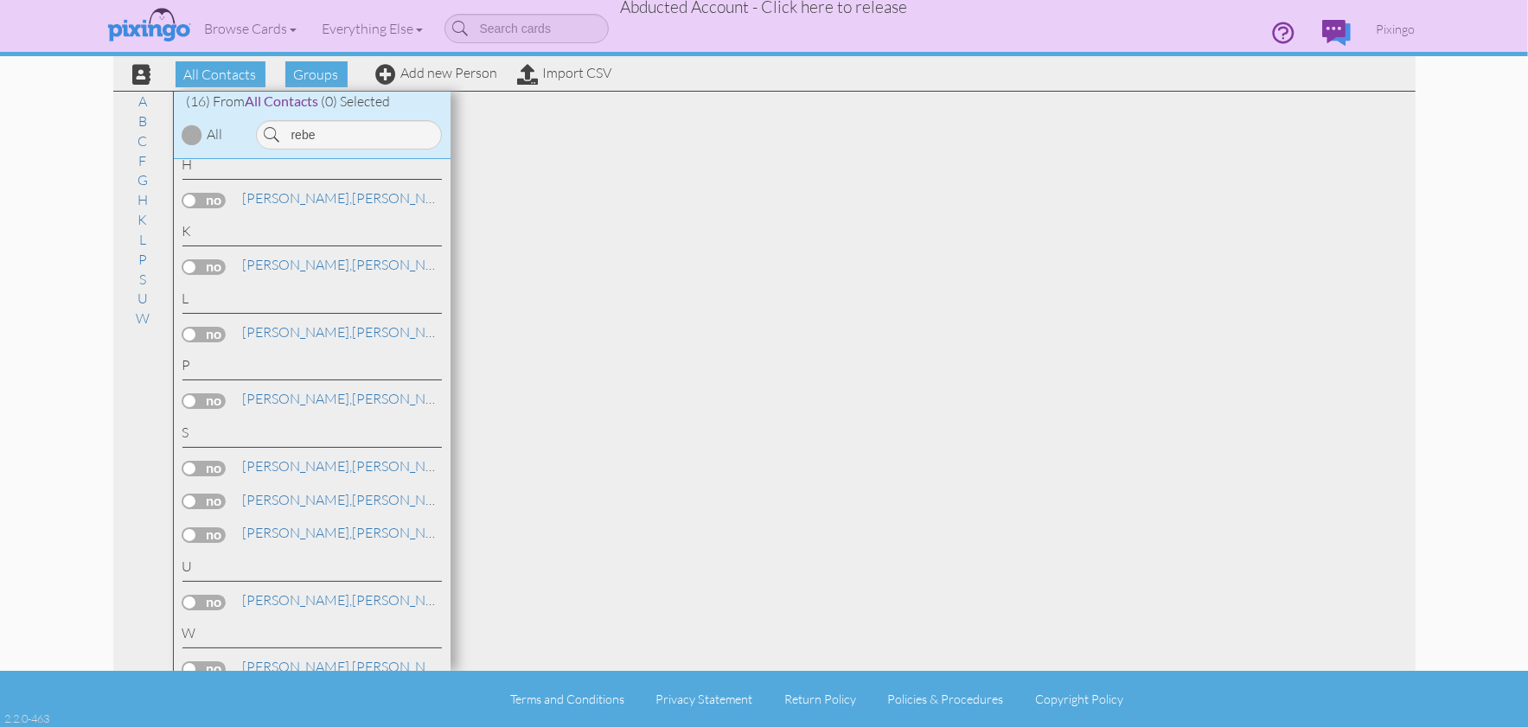
scroll to position [423, 0]
type input "rebe"
click at [294, 518] on span "Steedman," at bounding box center [298, 524] width 110 height 17
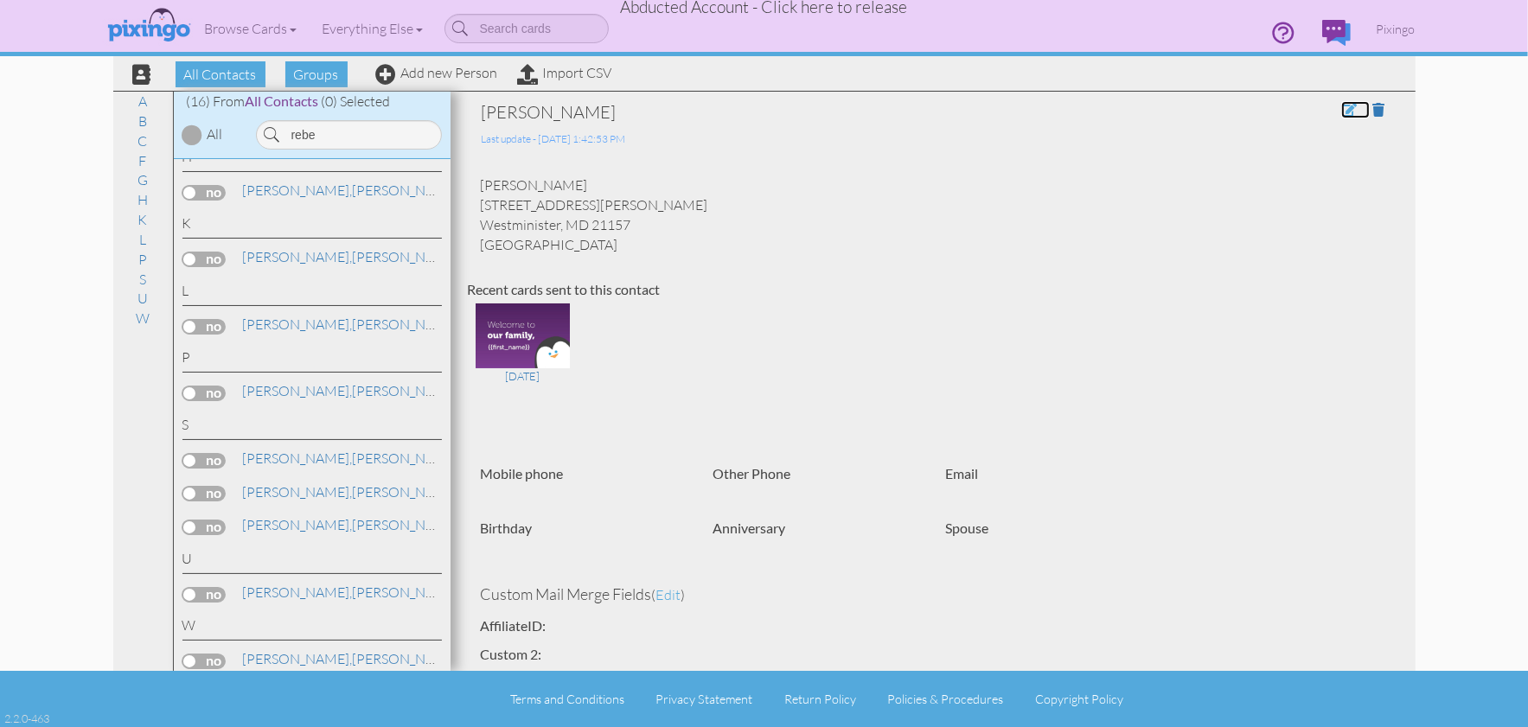
click at [1351, 109] on span at bounding box center [1349, 110] width 16 height 14
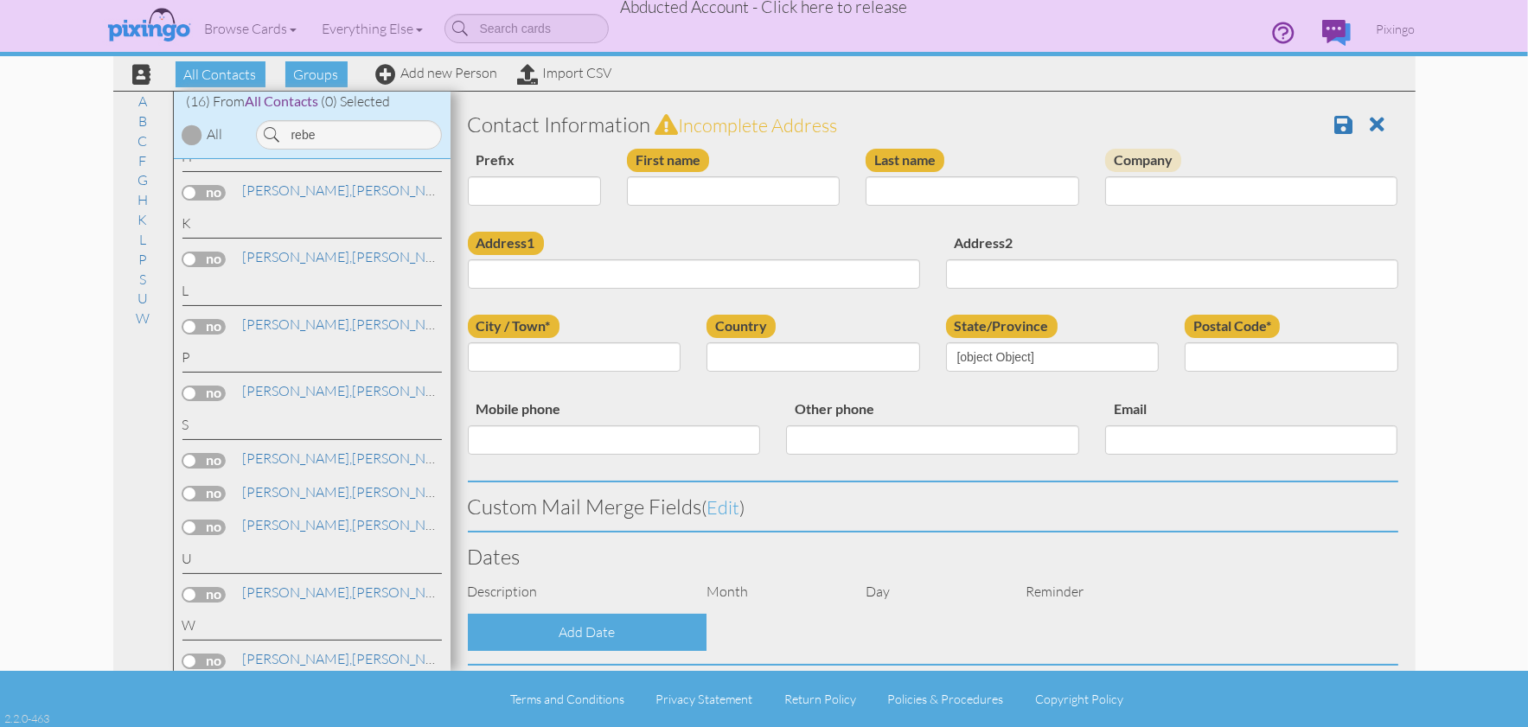
type input "[PERSON_NAME]"
type input "226 N Gorsuch Rd"
type input "Westminister"
type input "21157"
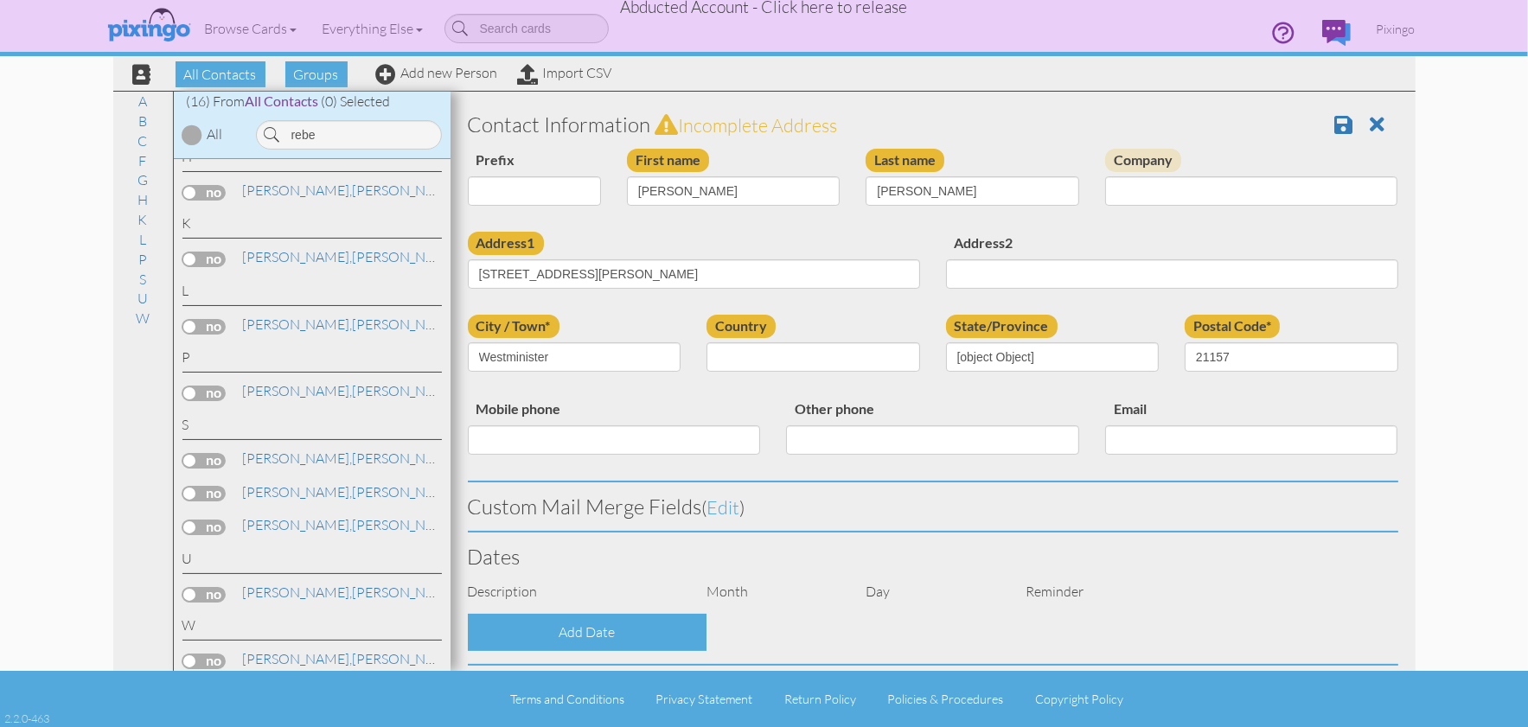
select select "object:11150"
select select "object:11395"
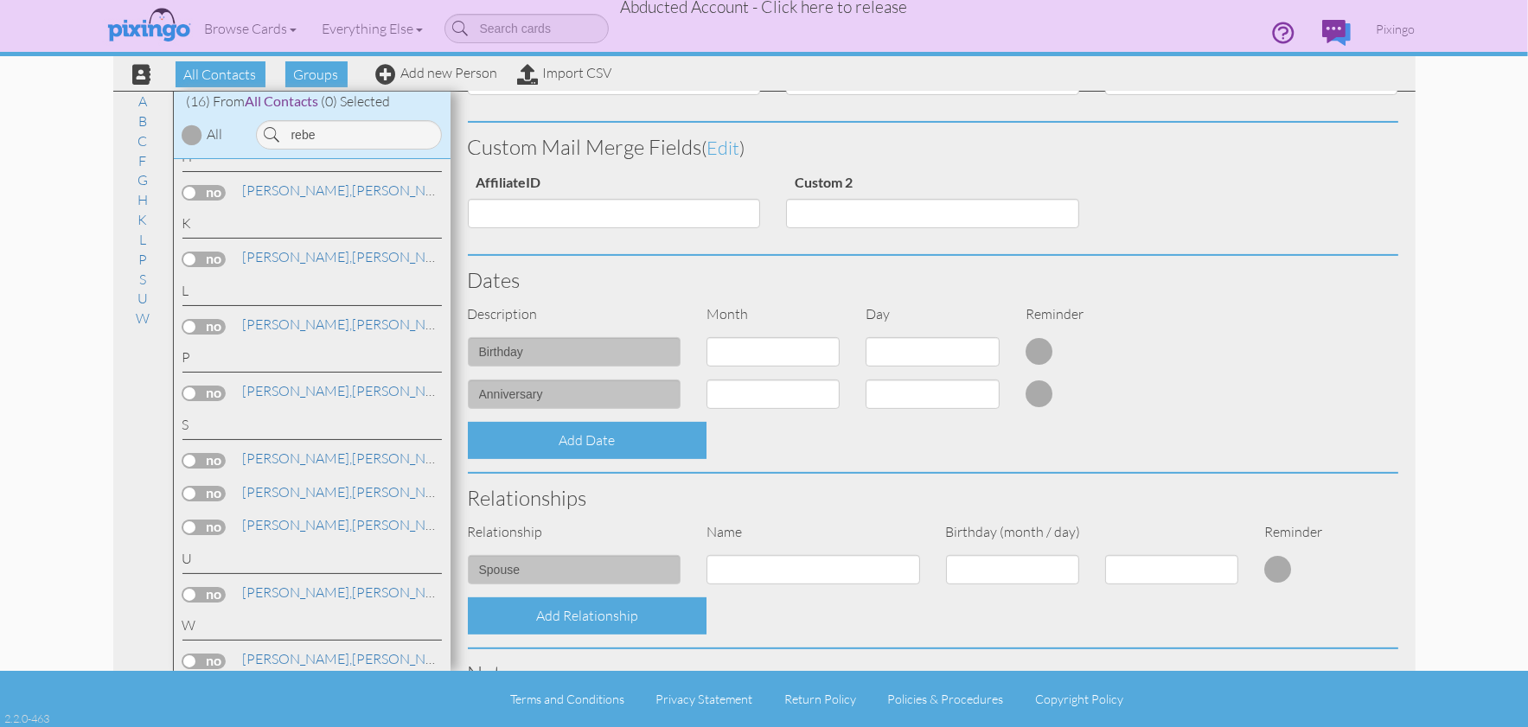
scroll to position [662, 0]
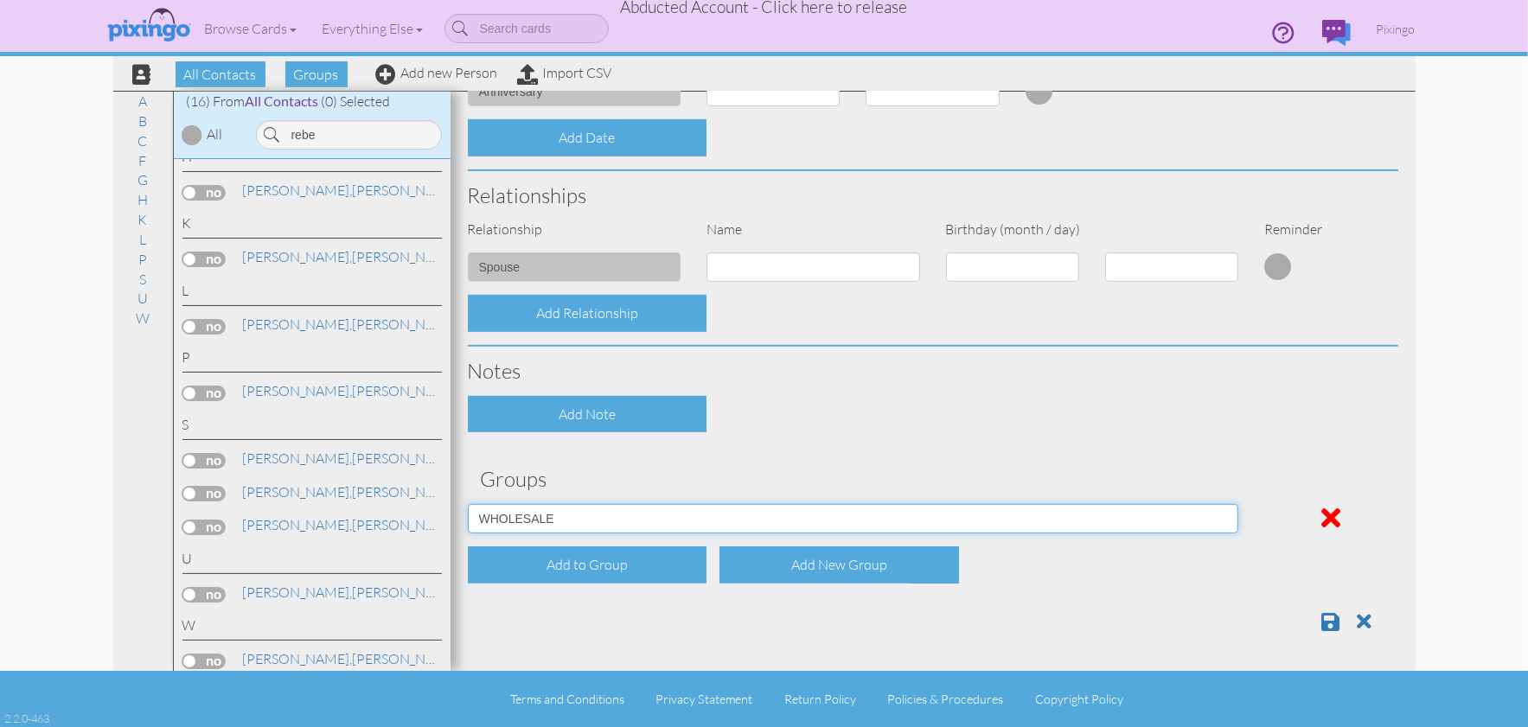
click at [1183, 514] on select "Affiliates Basic Draper Biz name only PROSPECTS WHOLESALE" at bounding box center [853, 518] width 771 height 29
select select "object:11146"
click at [468, 504] on select "Affiliates Basic Draper Biz name only PROSPECTS WHOLESALE" at bounding box center [853, 518] width 771 height 29
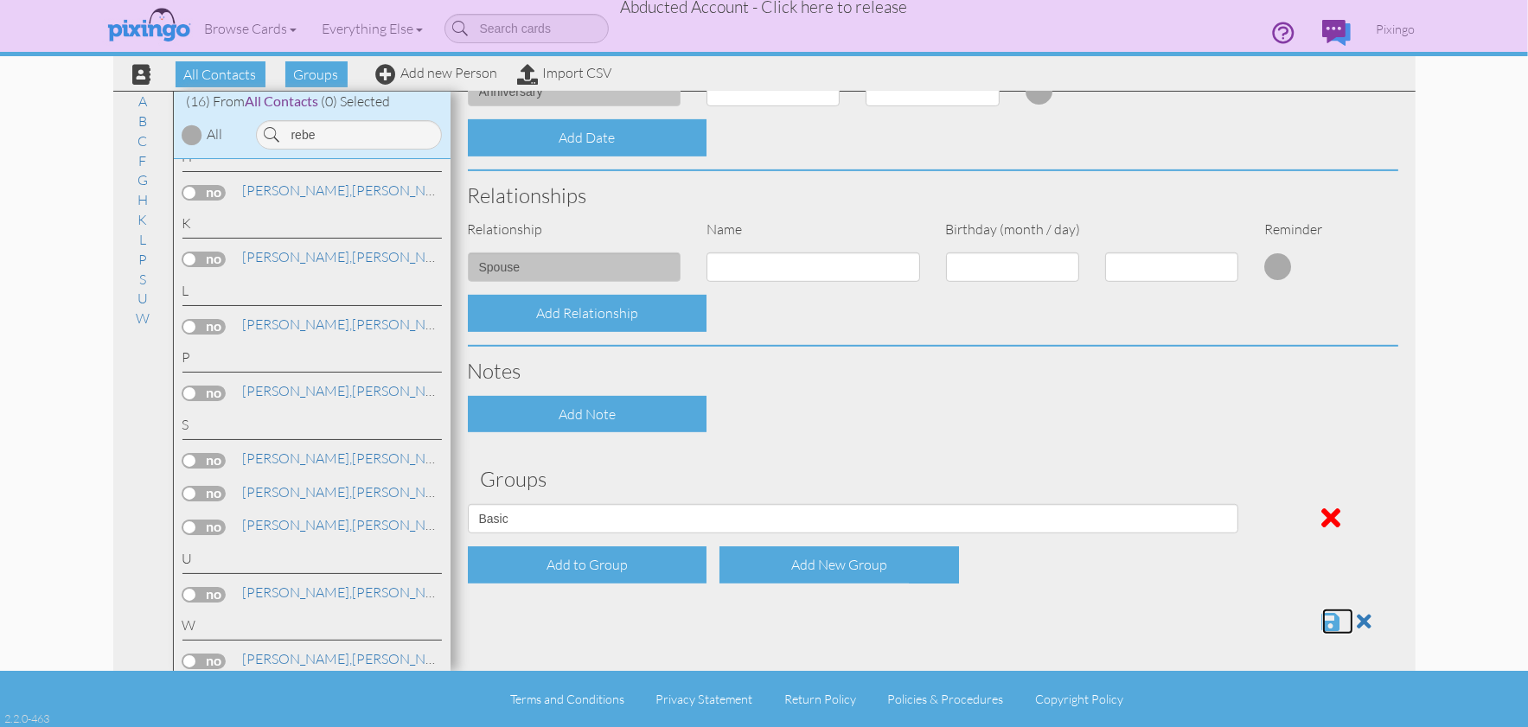
click at [1324, 616] on span at bounding box center [1331, 621] width 18 height 21
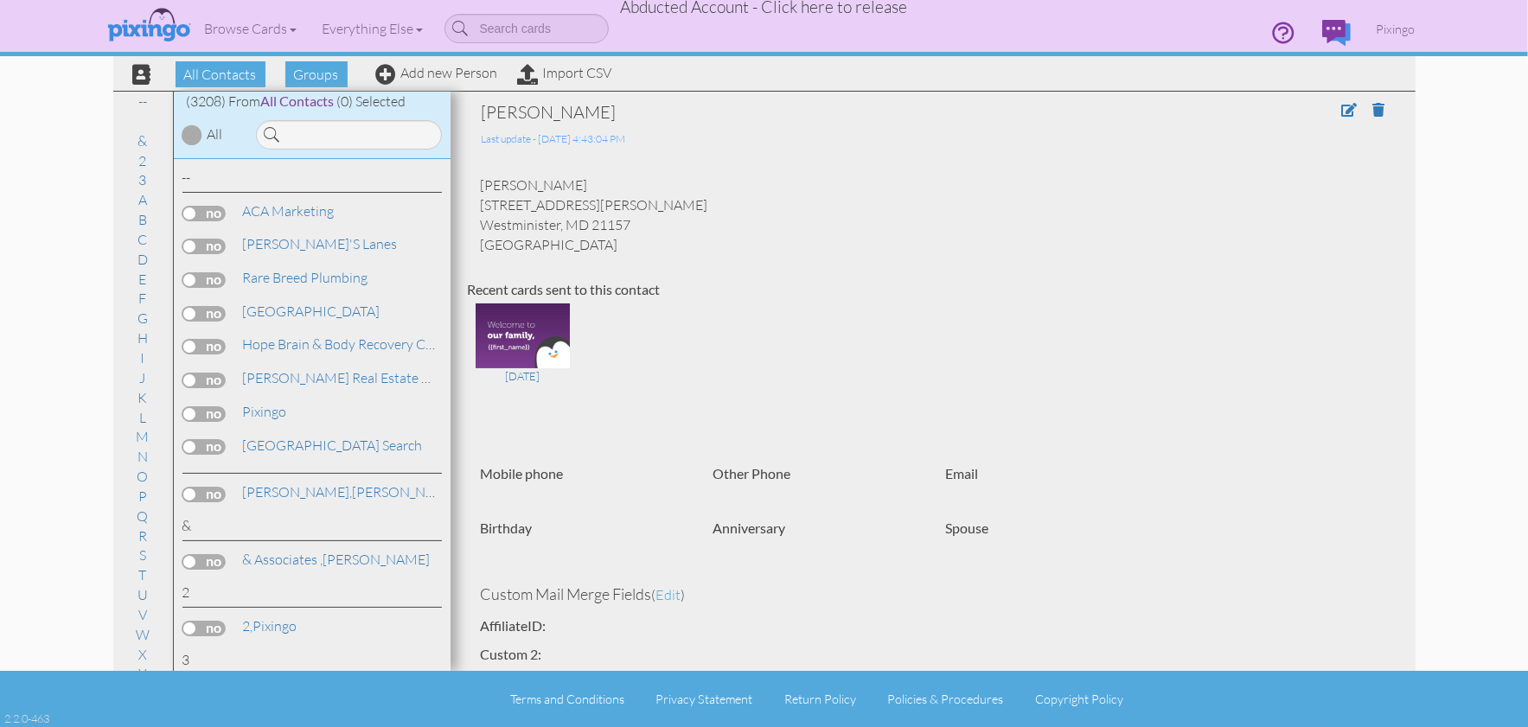
click at [716, 13] on span "Abducted Account - Click here to release" at bounding box center [764, 7] width 287 height 21
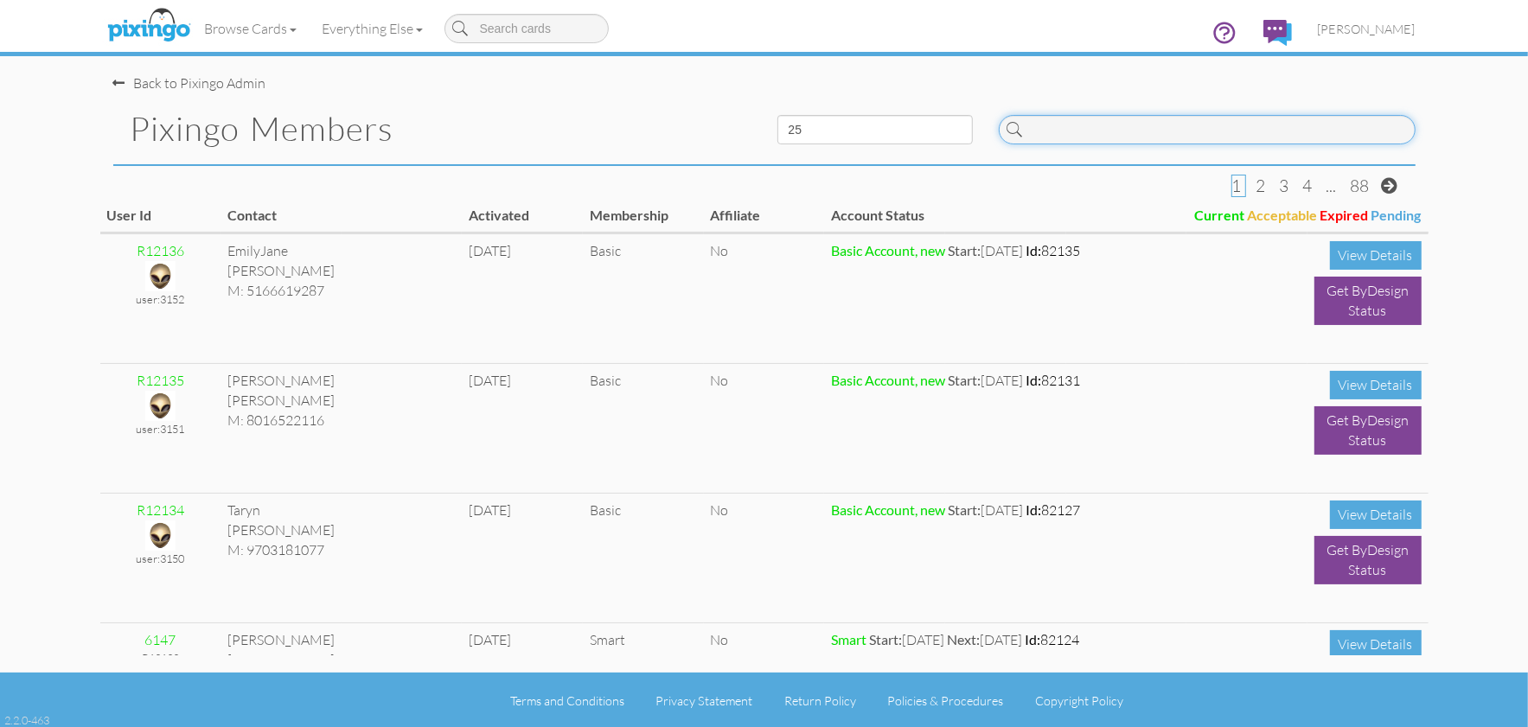
click at [1072, 131] on input at bounding box center [1207, 129] width 417 height 29
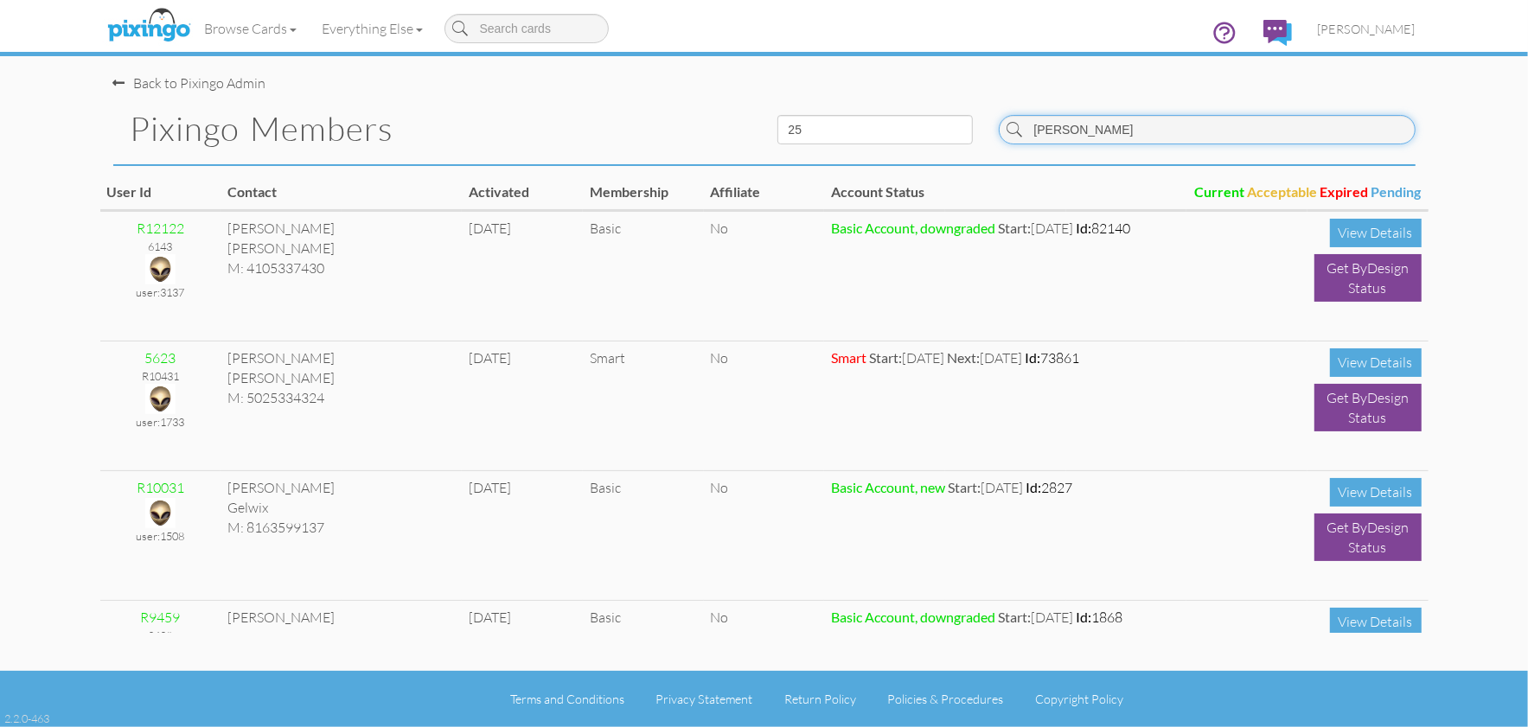
type input "[PERSON_NAME]"
